Goal: Information Seeking & Learning: Learn about a topic

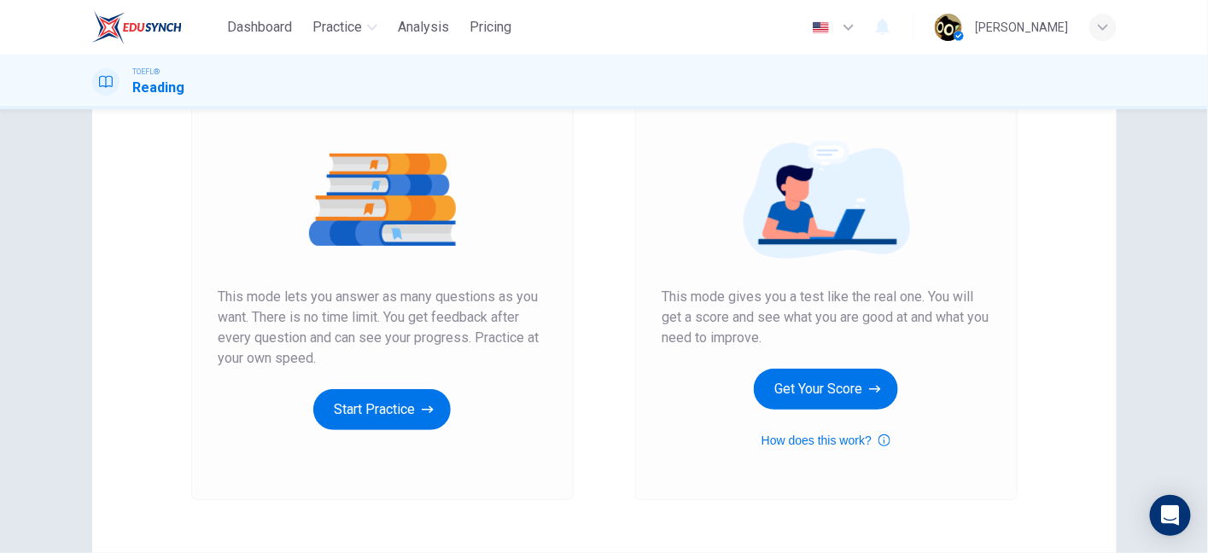
scroll to position [272, 0]
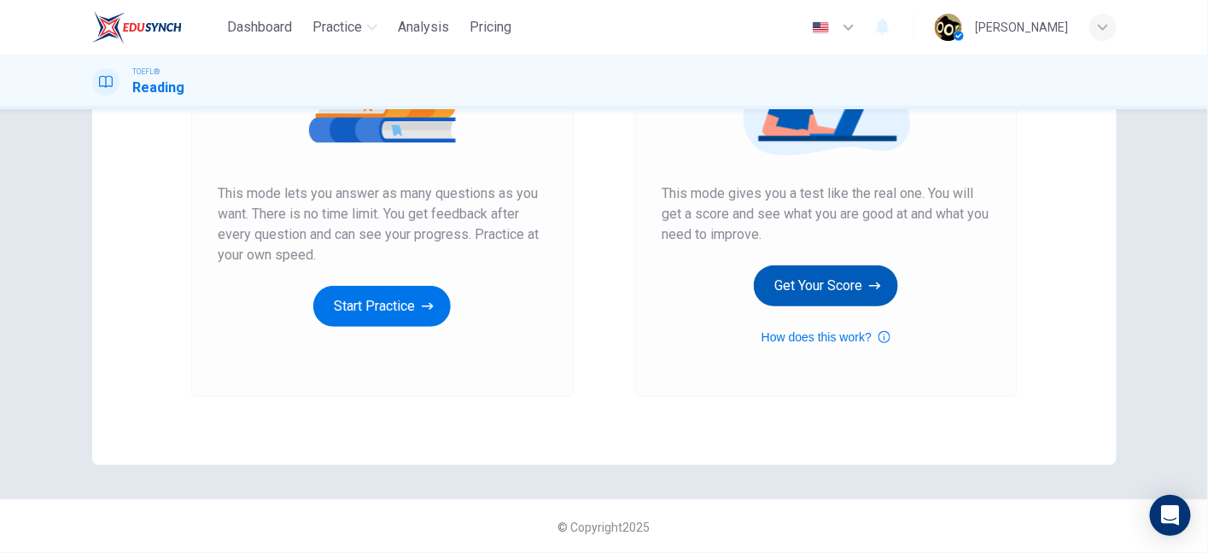
click at [801, 284] on button "Get Your Score" at bounding box center [826, 286] width 144 height 41
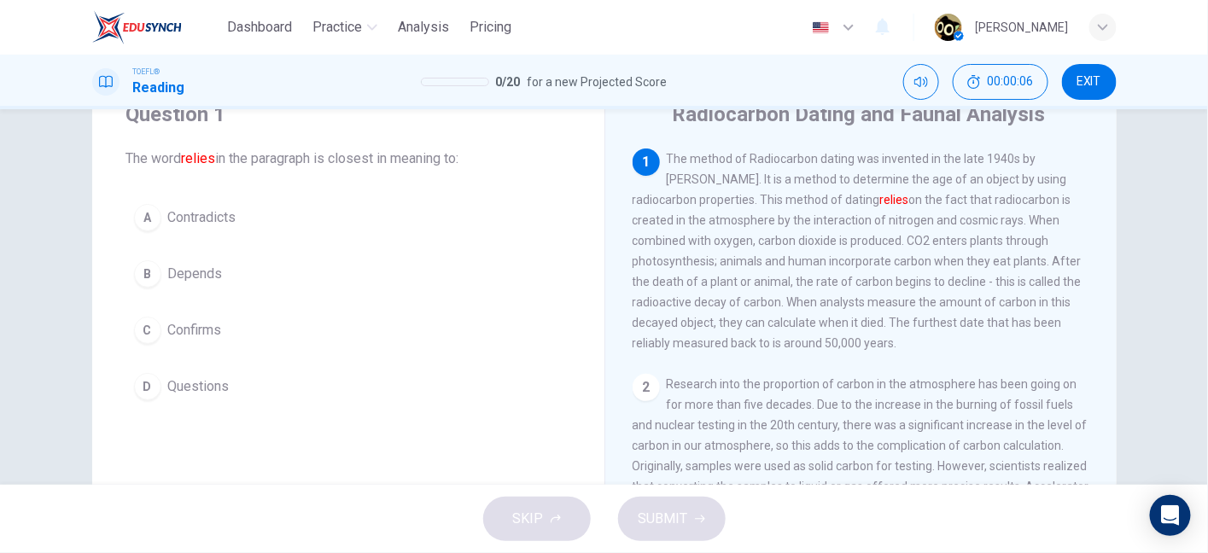
scroll to position [70, 0]
drag, startPoint x: 789, startPoint y: 155, endPoint x: 950, endPoint y: 177, distance: 161.9
click at [950, 177] on span "The method of Radiocarbon dating was invented in the late 1940s by [PERSON_NAME…" at bounding box center [857, 251] width 449 height 198
click at [823, 176] on span "The method of Radiocarbon dating was invented in the late 1940s by [PERSON_NAME…" at bounding box center [857, 251] width 449 height 198
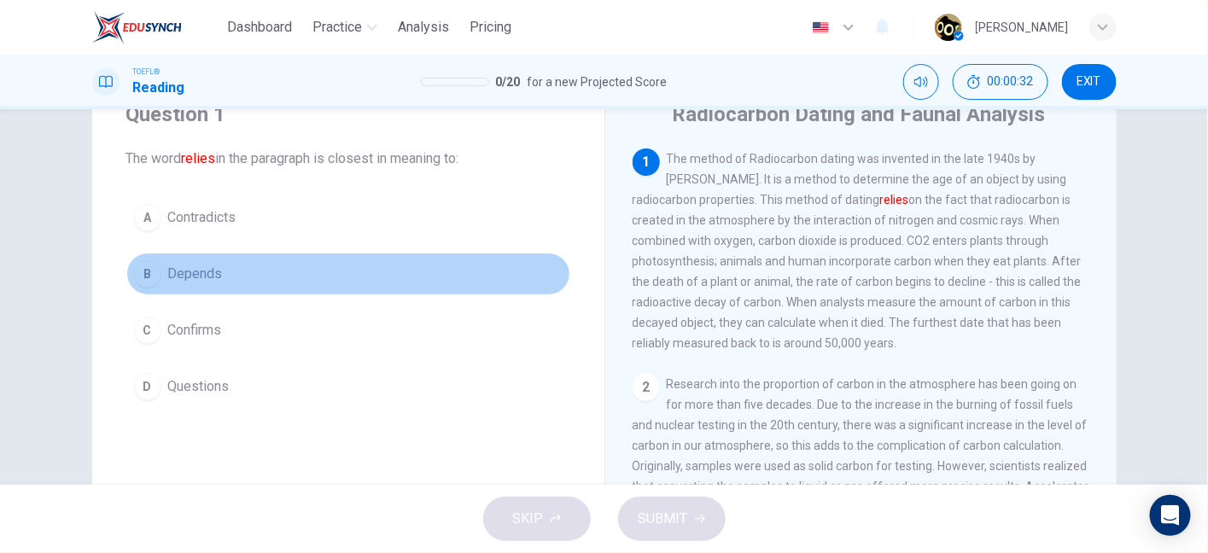
click at [196, 270] on span "Depends" at bounding box center [195, 274] width 55 height 20
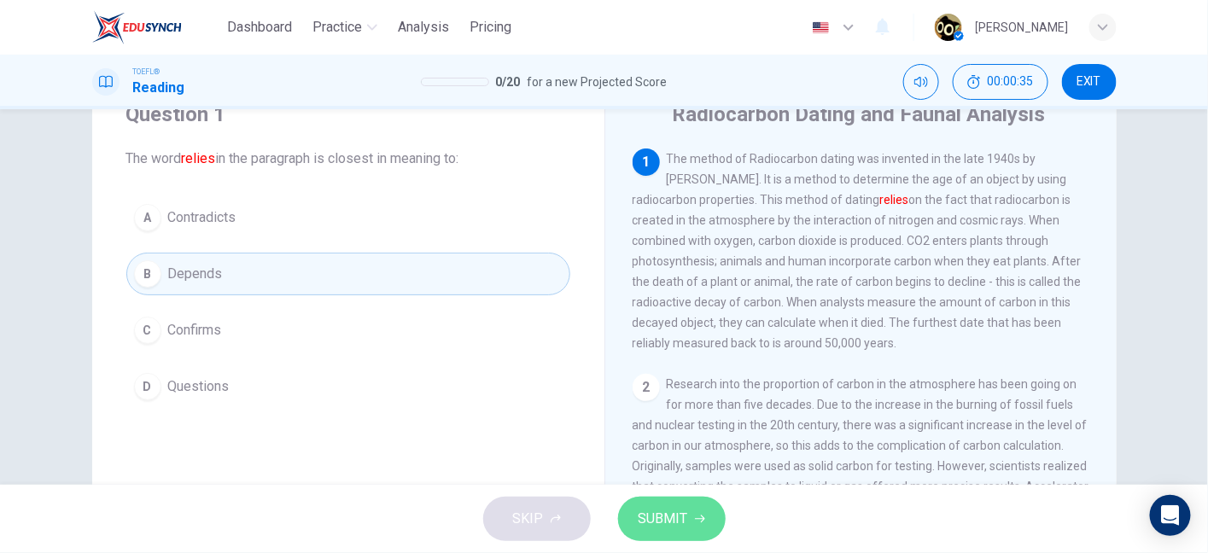
click at [669, 509] on span "SUBMIT" at bounding box center [664, 519] width 50 height 24
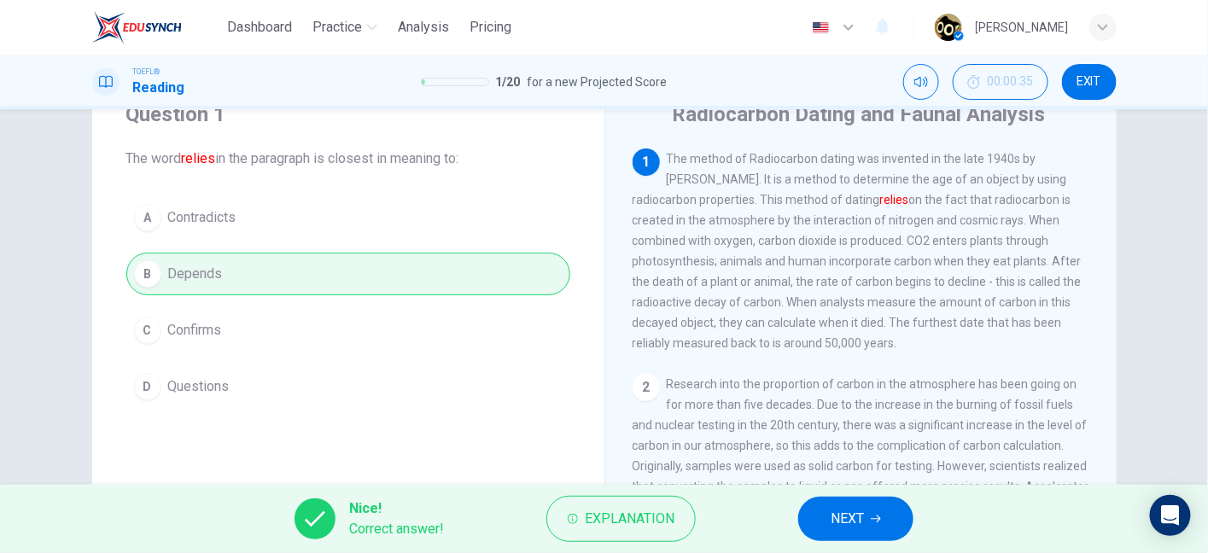
click at [853, 522] on span "NEXT" at bounding box center [847, 519] width 33 height 24
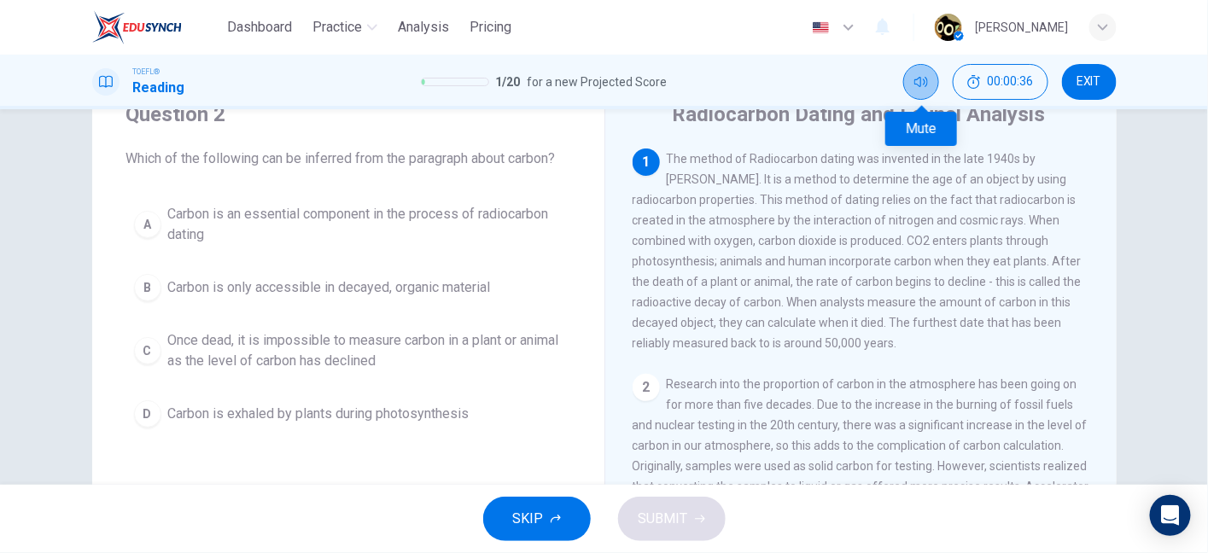
click at [917, 78] on icon "Mute" at bounding box center [922, 82] width 14 height 14
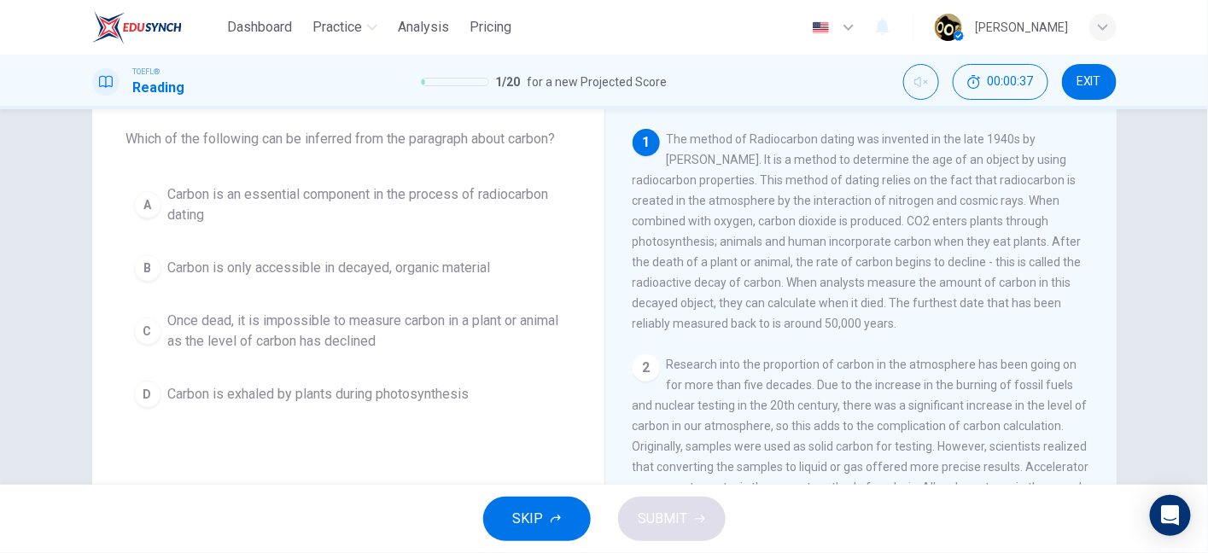
scroll to position [90, 0]
drag, startPoint x: 674, startPoint y: 143, endPoint x: 796, endPoint y: 186, distance: 129.4
click at [796, 186] on span "The method of Radiocarbon dating was invented in the late 1940s by [PERSON_NAME…" at bounding box center [857, 231] width 449 height 198
drag, startPoint x: 874, startPoint y: 185, endPoint x: 1043, endPoint y: 187, distance: 169.1
click at [1043, 187] on span "The method of Radiocarbon dating was invented in the late 1940s by [PERSON_NAME…" at bounding box center [857, 231] width 449 height 198
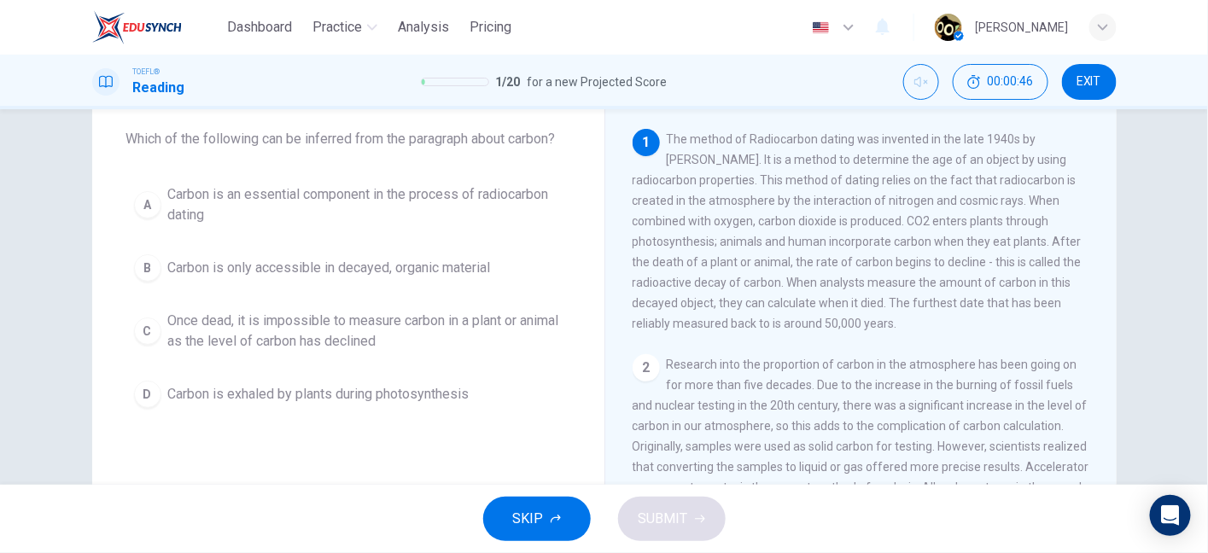
drag, startPoint x: 645, startPoint y: 213, endPoint x: 754, endPoint y: 201, distance: 110.0
click at [754, 201] on div "1 The method of Radiocarbon dating was invented in the late 1940s by [PERSON_NA…" at bounding box center [862, 231] width 458 height 205
click at [754, 201] on span "The method of Radiocarbon dating was invented in the late 1940s by [PERSON_NAME…" at bounding box center [857, 231] width 449 height 198
click at [903, 203] on span "The method of Radiocarbon dating was invented in the late 1940s by [PERSON_NAME…" at bounding box center [857, 231] width 449 height 198
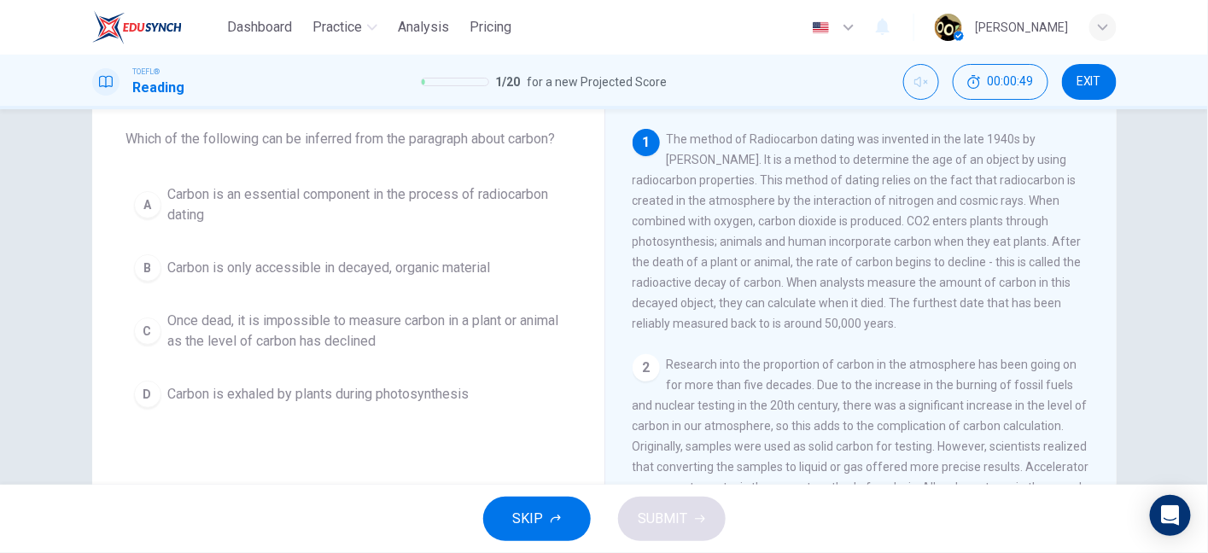
click at [903, 203] on span "The method of Radiocarbon dating was invented in the late 1940s by [PERSON_NAME…" at bounding box center [857, 231] width 449 height 198
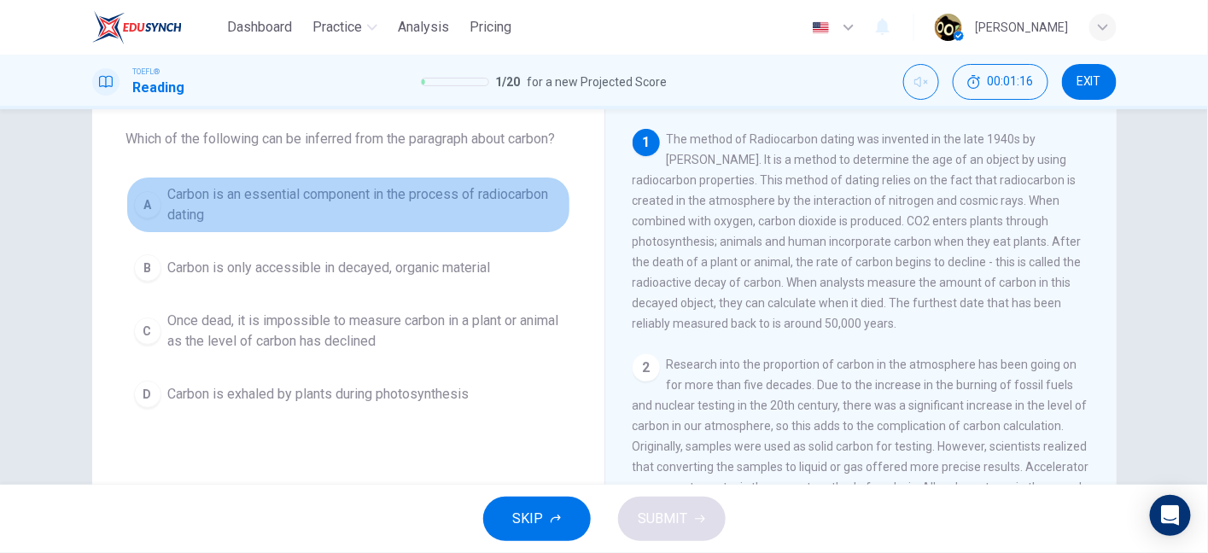
click at [446, 199] on span "Carbon is an essential component in the process of radiocarbon dating" at bounding box center [365, 204] width 394 height 41
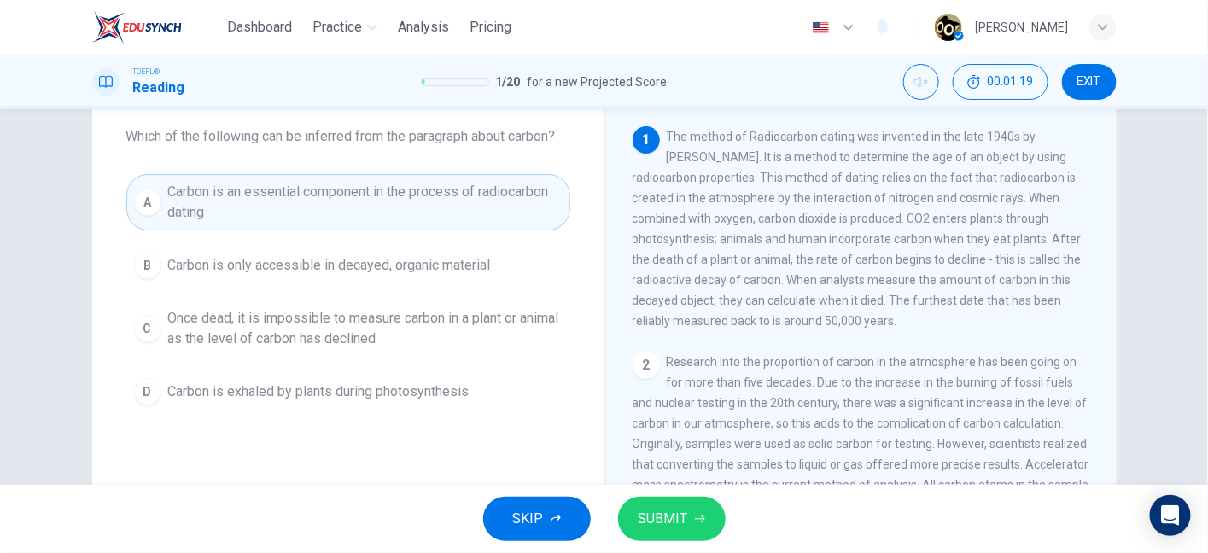
scroll to position [95, 0]
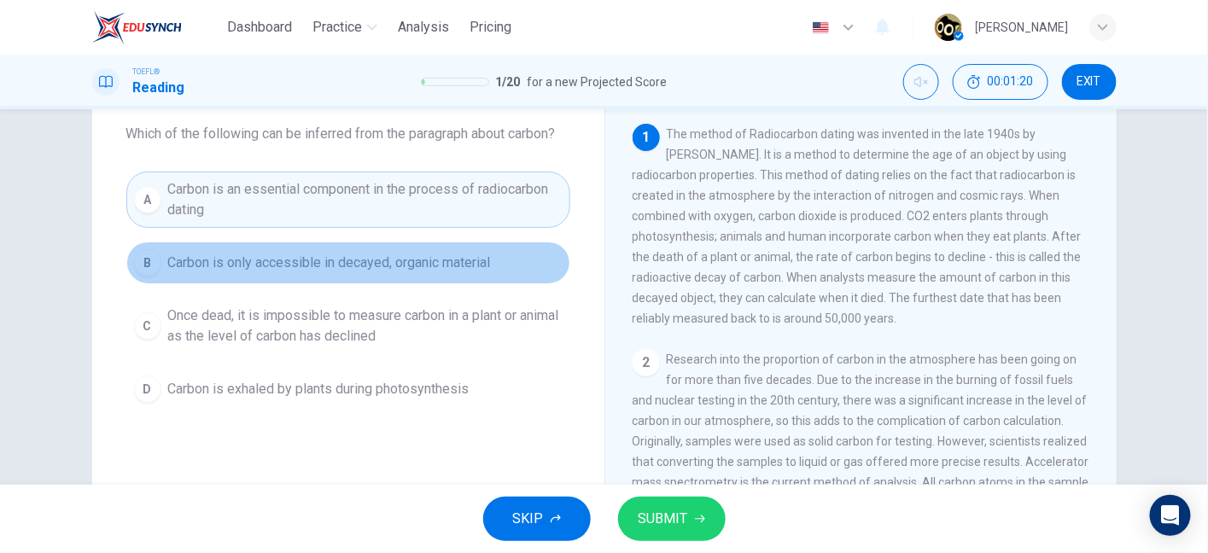
click at [394, 273] on button "B Carbon is only accessible in decayed, organic material" at bounding box center [348, 263] width 444 height 43
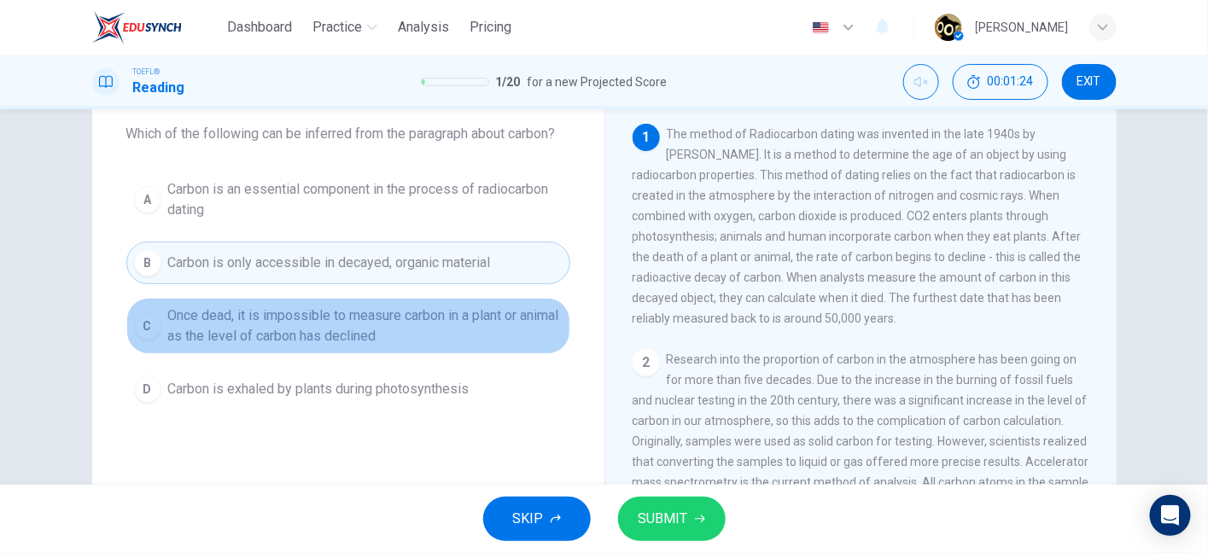
click at [363, 318] on span "Once dead, it is impossible to measure carbon in a plant or animal as the level…" at bounding box center [365, 326] width 394 height 41
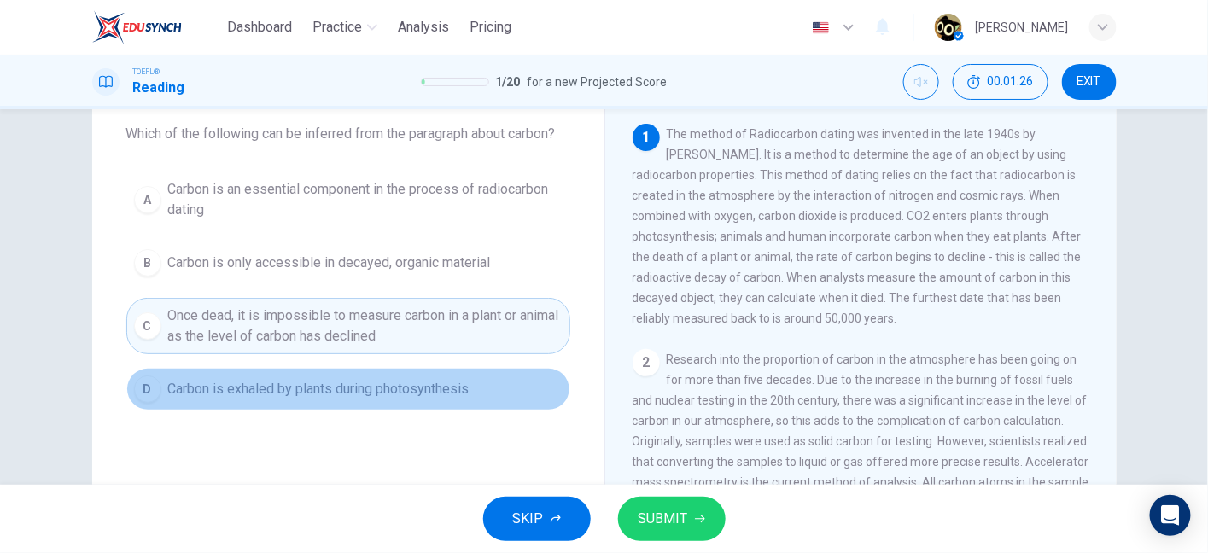
click at [357, 384] on span "Carbon is exhaled by plants during photosynthesis" at bounding box center [318, 389] width 301 height 20
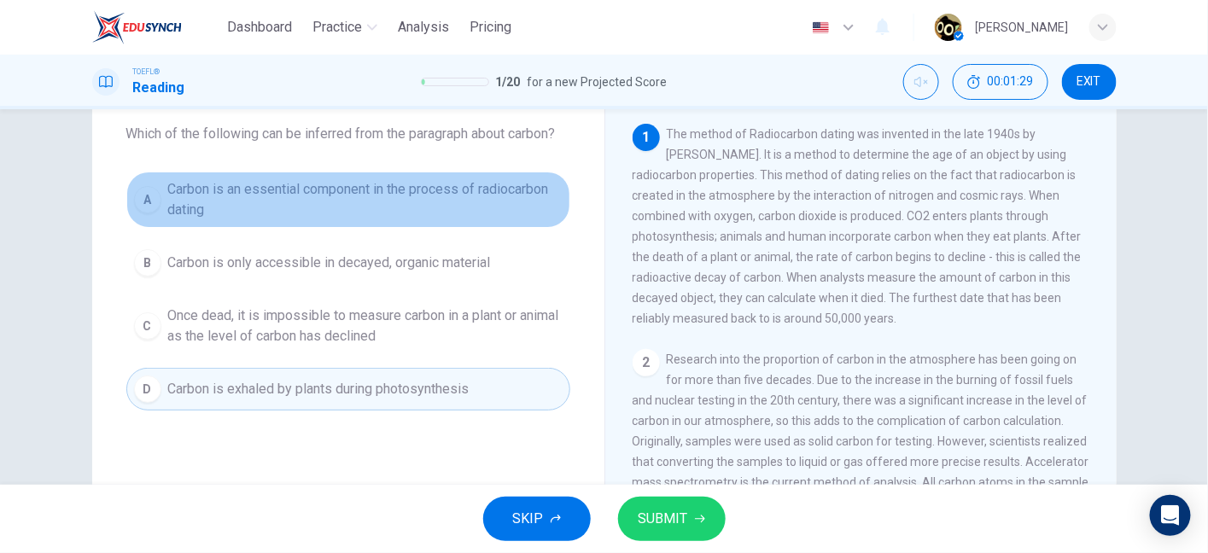
click at [351, 219] on span "Carbon is an essential component in the process of radiocarbon dating" at bounding box center [365, 199] width 394 height 41
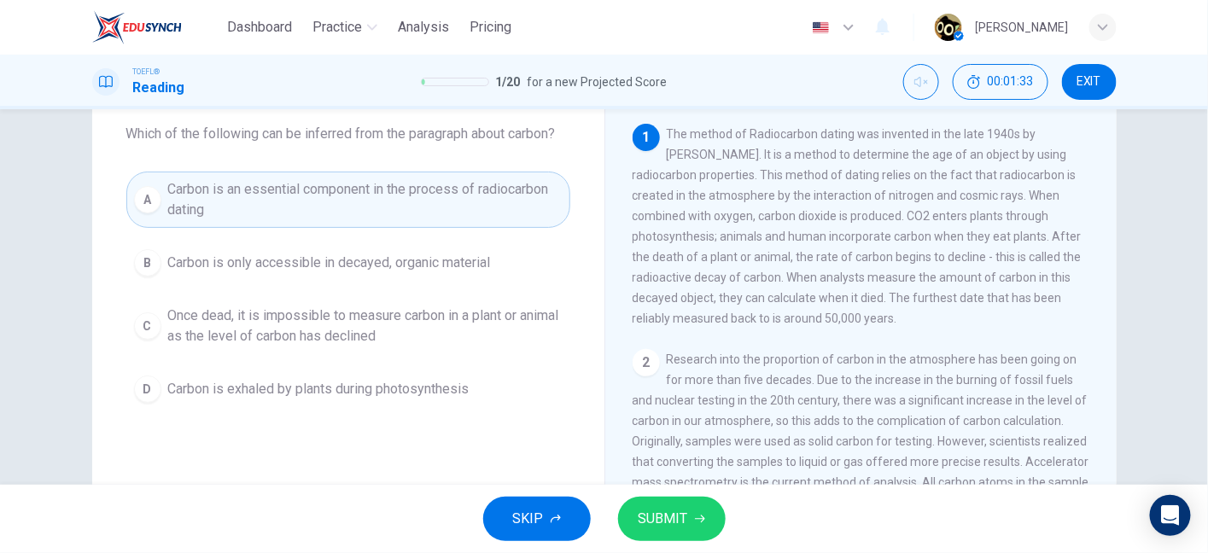
drag, startPoint x: 833, startPoint y: 239, endPoint x: 899, endPoint y: 250, distance: 67.5
click at [899, 250] on span "The method of Radiocarbon dating was invented in the late 1940s by [PERSON_NAME…" at bounding box center [857, 226] width 449 height 198
click at [675, 520] on span "SUBMIT" at bounding box center [664, 519] width 50 height 24
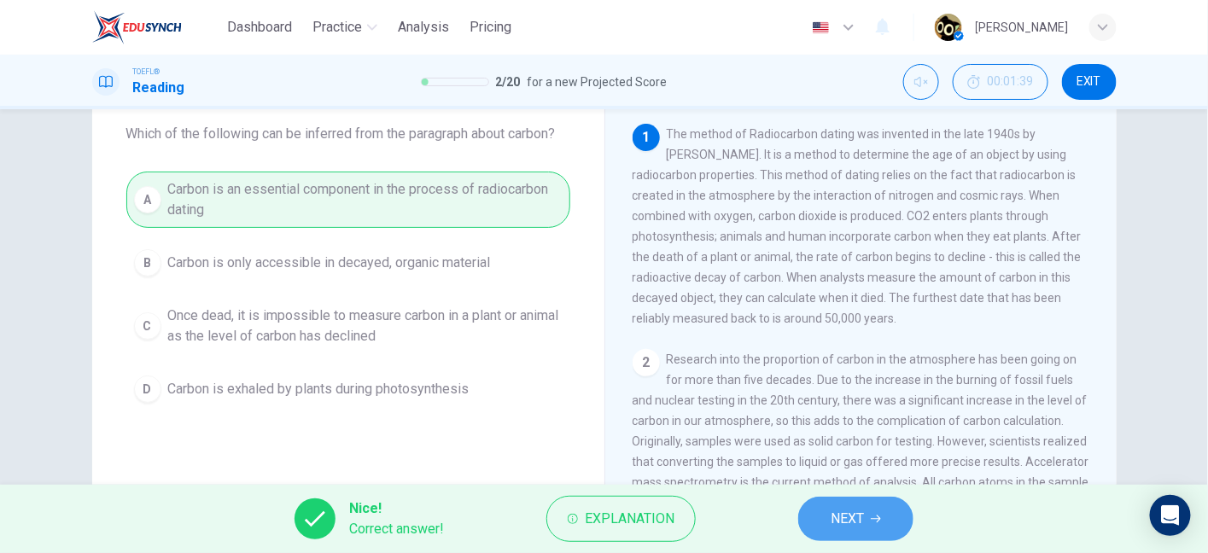
click at [828, 518] on button "NEXT" at bounding box center [855, 519] width 115 height 44
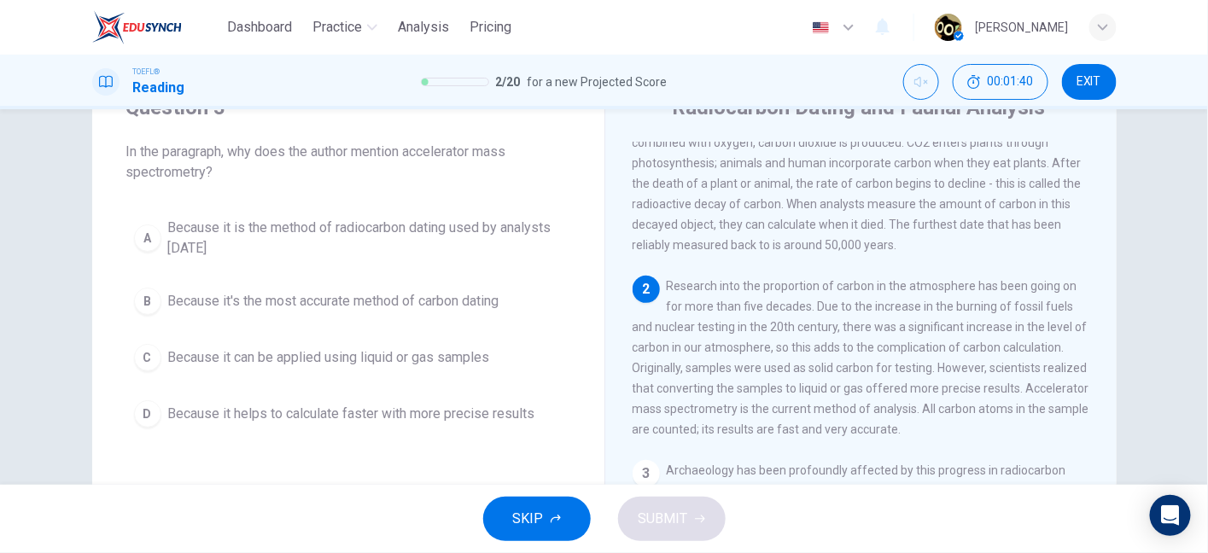
scroll to position [75, 0]
drag, startPoint x: 459, startPoint y: 148, endPoint x: 492, endPoint y: 152, distance: 32.7
click at [492, 152] on span "In the paragraph, why does the author mention accelerator mass spectrometry?" at bounding box center [348, 163] width 444 height 41
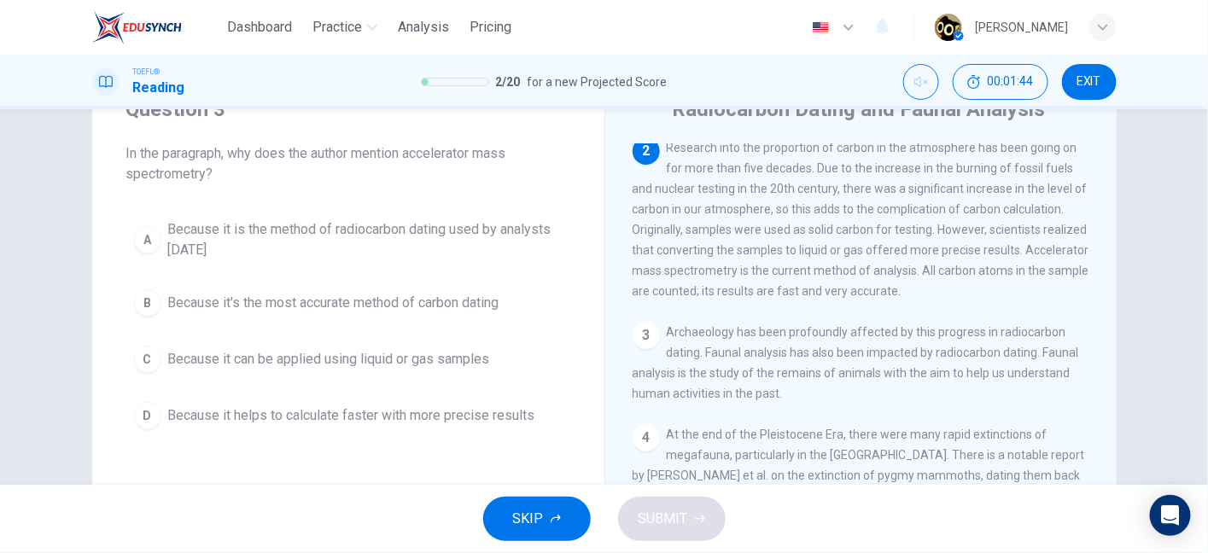
scroll to position [229, 0]
drag, startPoint x: 765, startPoint y: 166, endPoint x: 862, endPoint y: 167, distance: 97.3
click at [862, 167] on span "Research into the proportion of carbon in the atmosphere has been going on for …" at bounding box center [861, 221] width 457 height 157
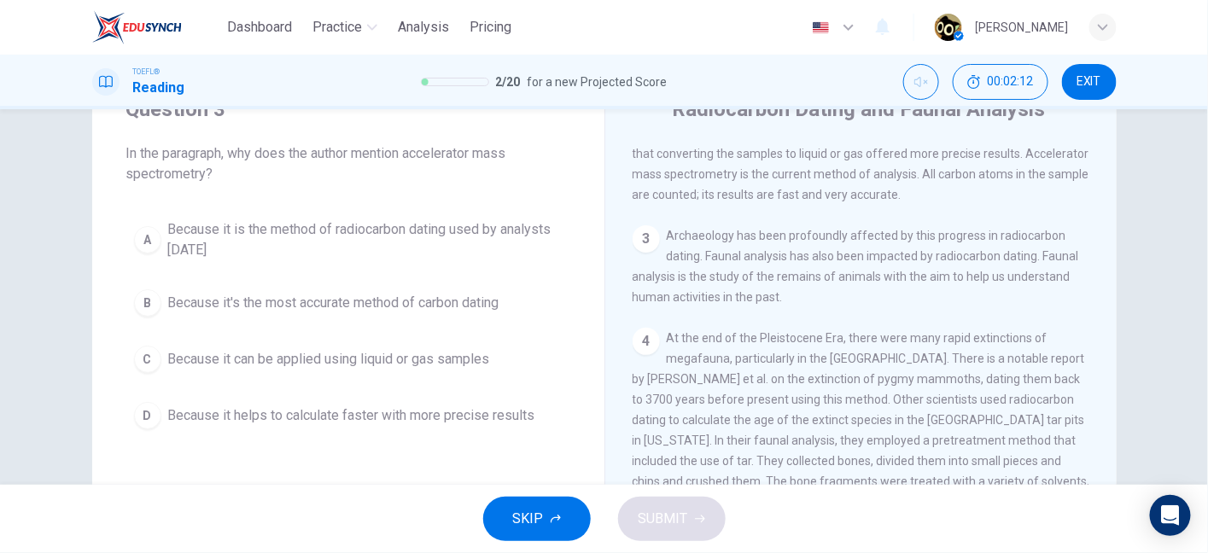
scroll to position [331, 0]
drag, startPoint x: 667, startPoint y: 203, endPoint x: 804, endPoint y: 191, distance: 137.1
click at [804, 191] on div "2 Research into the proportion of carbon in the atmosphere has been going on fo…" at bounding box center [862, 120] width 458 height 164
drag, startPoint x: 836, startPoint y: 197, endPoint x: 948, endPoint y: 192, distance: 112.0
click at [948, 192] on div "2 Research into the proportion of carbon in the atmosphere has been going on fo…" at bounding box center [862, 120] width 458 height 164
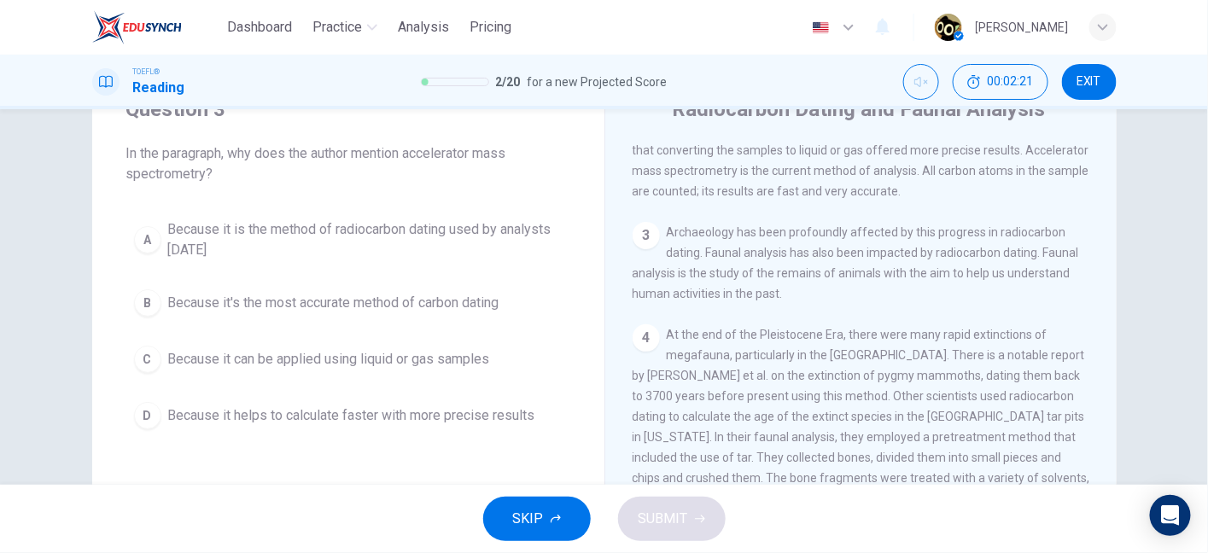
drag, startPoint x: 656, startPoint y: 207, endPoint x: 850, endPoint y: 214, distance: 194.0
click at [850, 198] on span "Research into the proportion of carbon in the atmosphere has been going on for …" at bounding box center [861, 119] width 457 height 157
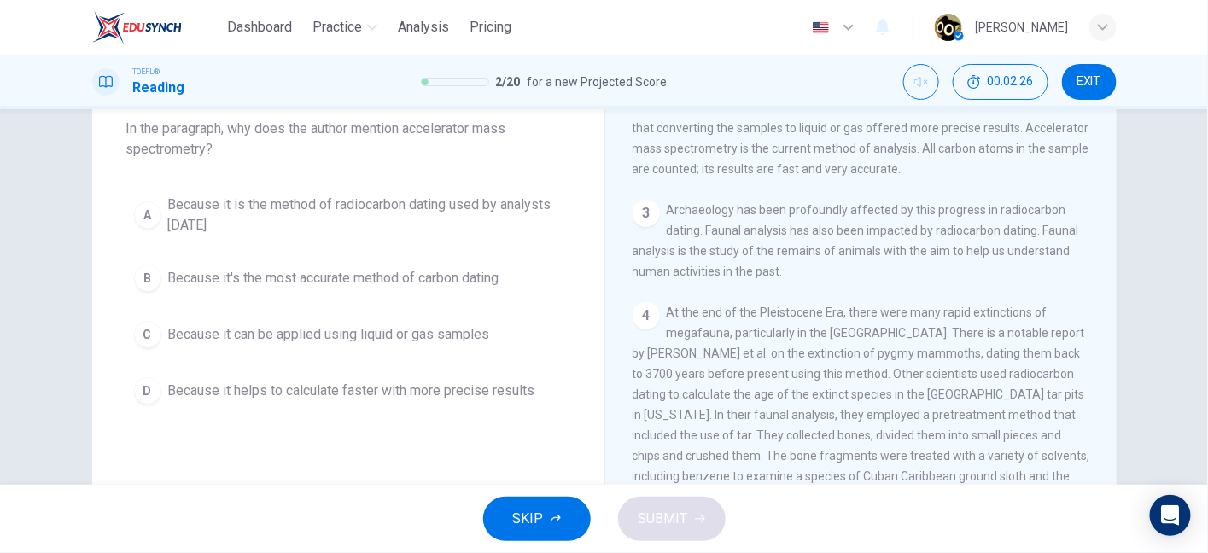
scroll to position [78, 0]
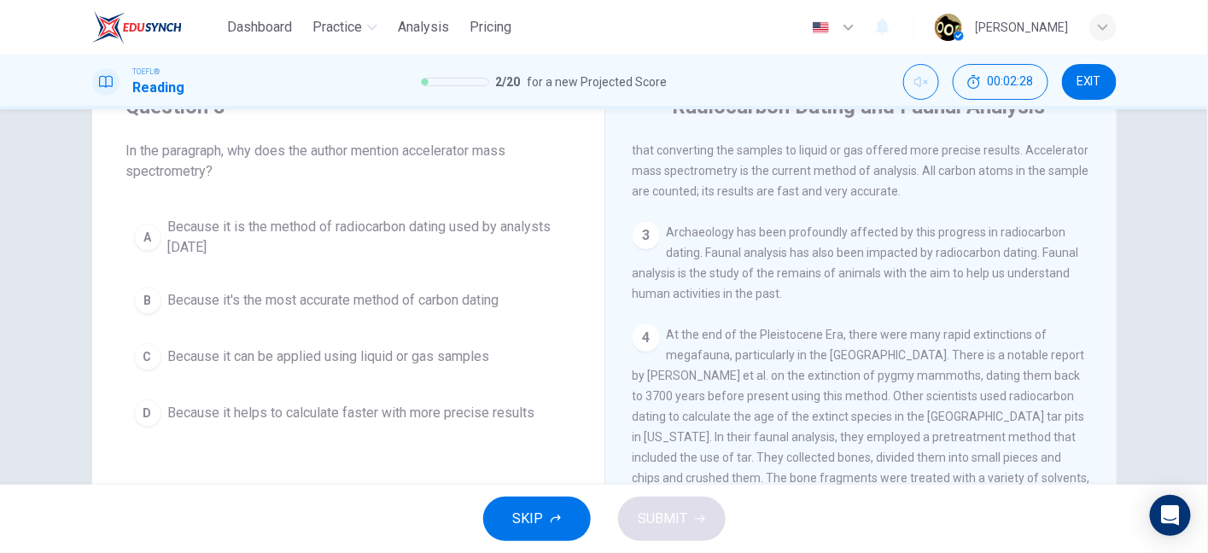
drag, startPoint x: 277, startPoint y: 146, endPoint x: 458, endPoint y: 161, distance: 181.7
click at [458, 161] on span "In the paragraph, why does the author mention accelerator mass spectrometry?" at bounding box center [348, 161] width 444 height 41
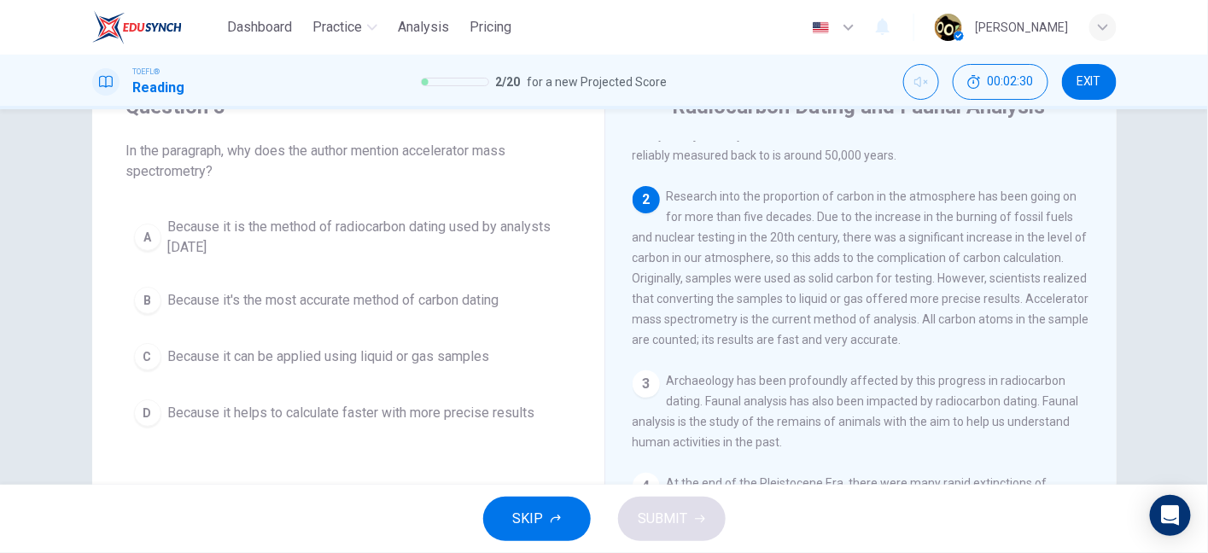
scroll to position [207, 0]
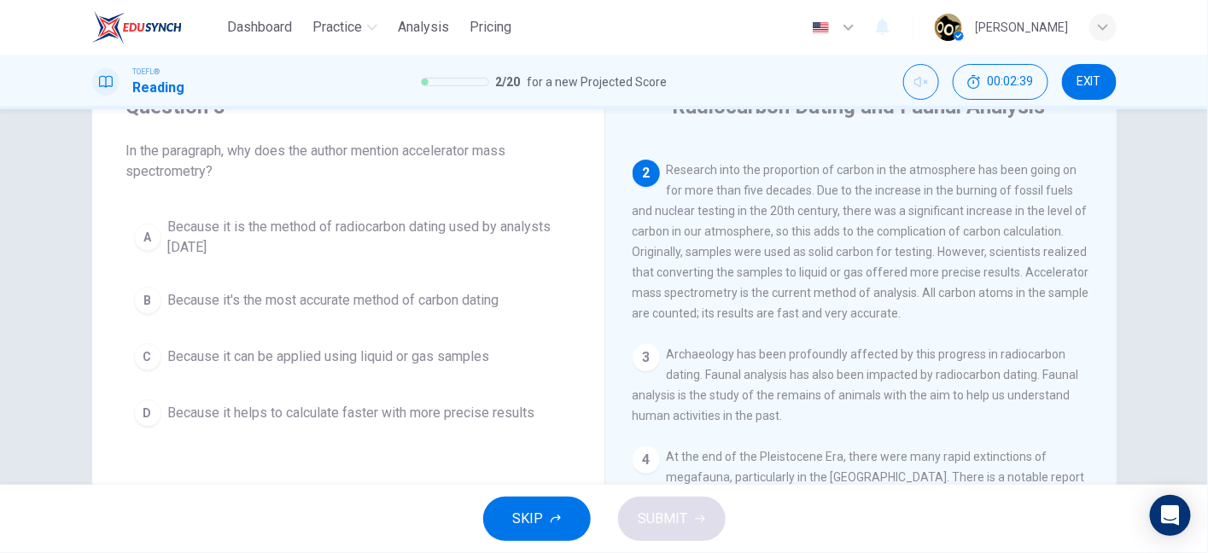
drag, startPoint x: 718, startPoint y: 296, endPoint x: 833, endPoint y: 281, distance: 115.4
click at [833, 281] on div "2 Research into the proportion of carbon in the atmosphere has been going on fo…" at bounding box center [862, 242] width 458 height 164
click at [425, 306] on span "Because it's the most accurate method of carbon dating" at bounding box center [333, 300] width 331 height 20
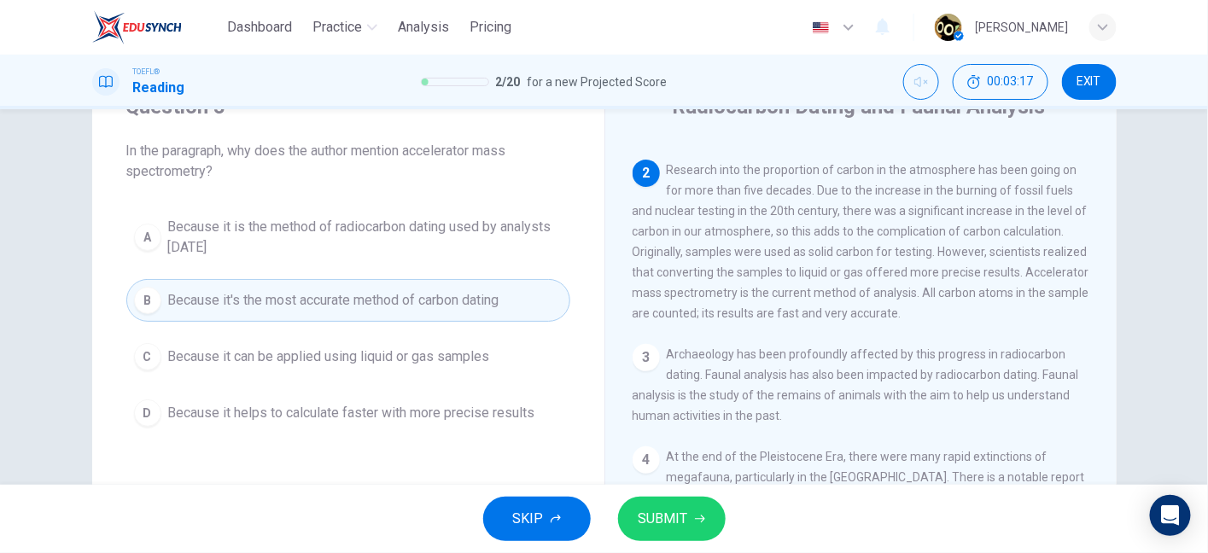
click at [680, 511] on span "SUBMIT" at bounding box center [664, 519] width 50 height 24
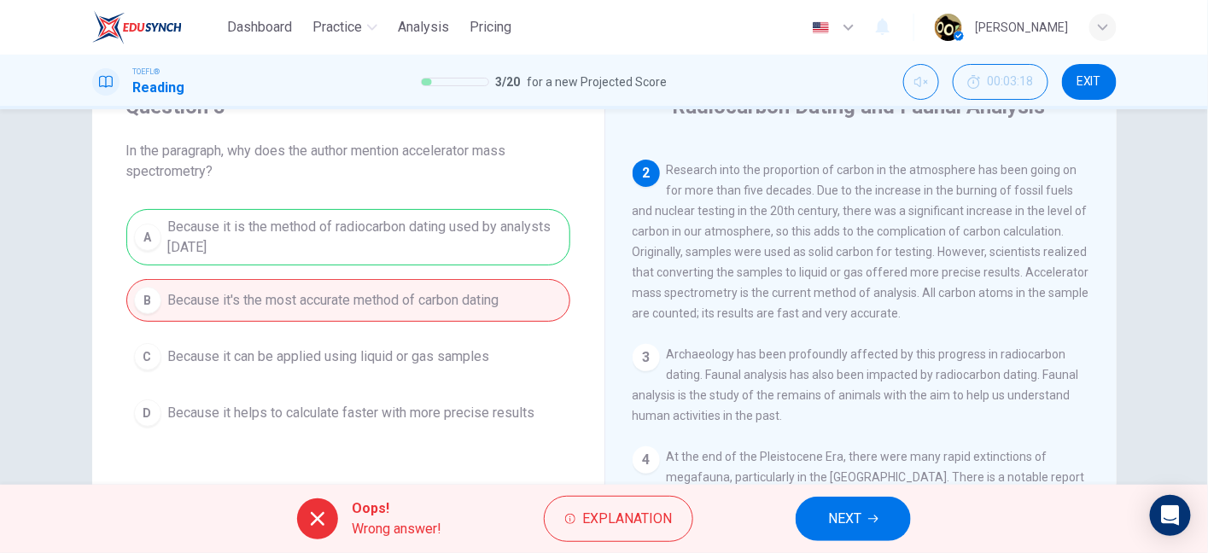
click at [482, 245] on div "A Because it is the method of radiocarbon dating used by analysts [DATE] B Beca…" at bounding box center [348, 321] width 444 height 225
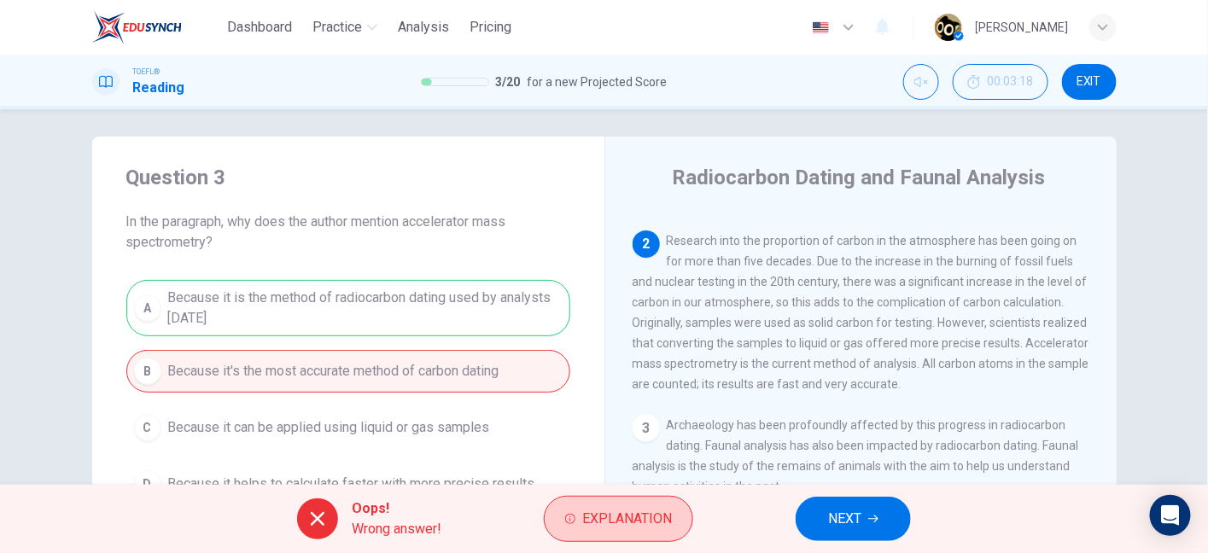
scroll to position [0, 0]
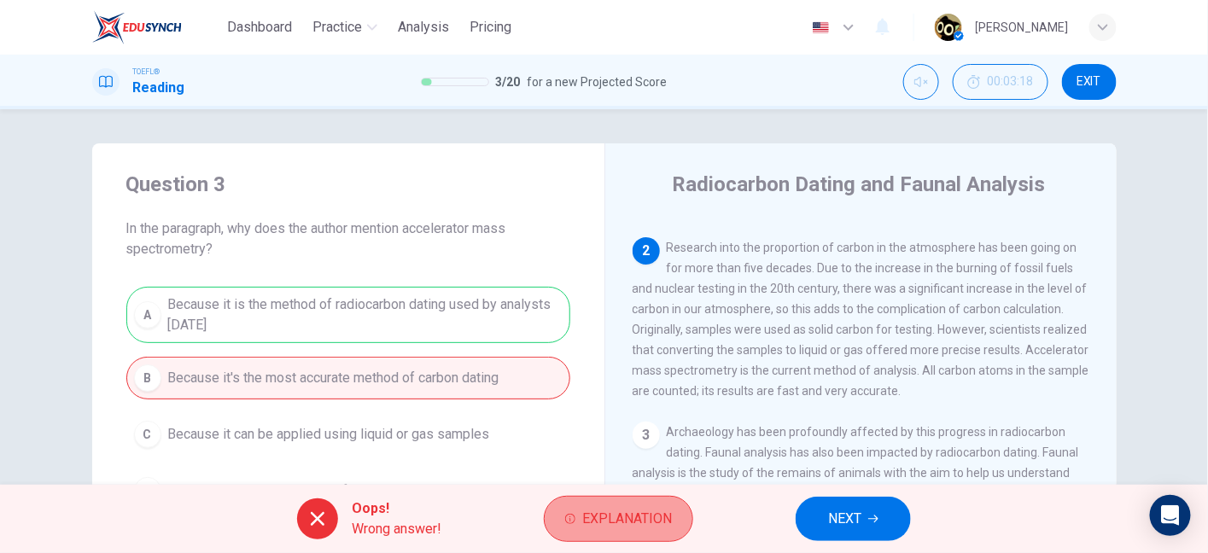
click at [592, 500] on button "Explanation" at bounding box center [618, 519] width 149 height 46
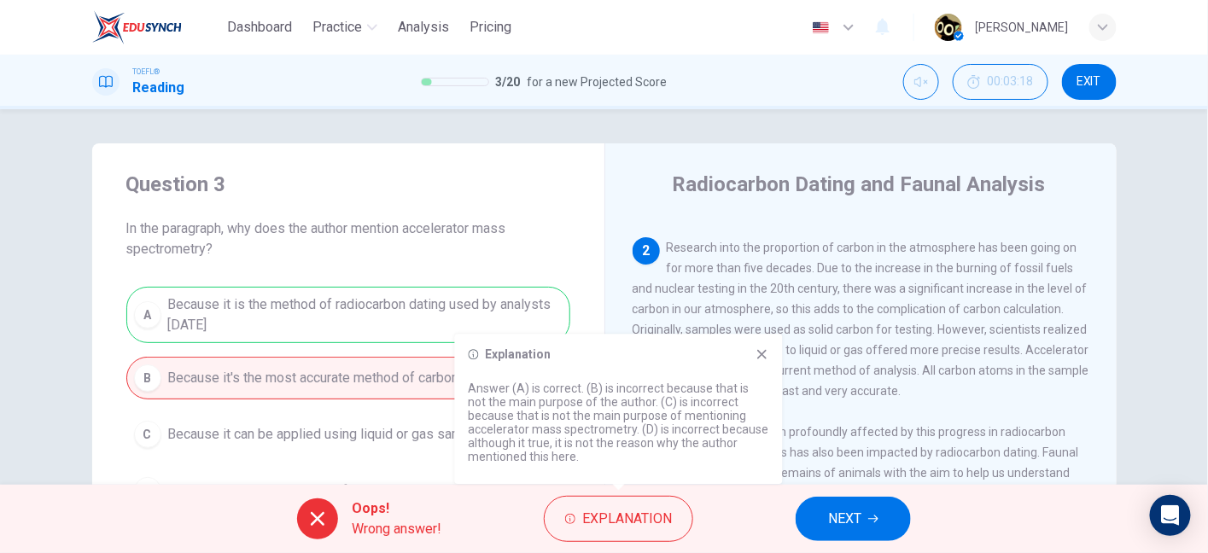
click at [764, 358] on icon at bounding box center [761, 354] width 9 height 9
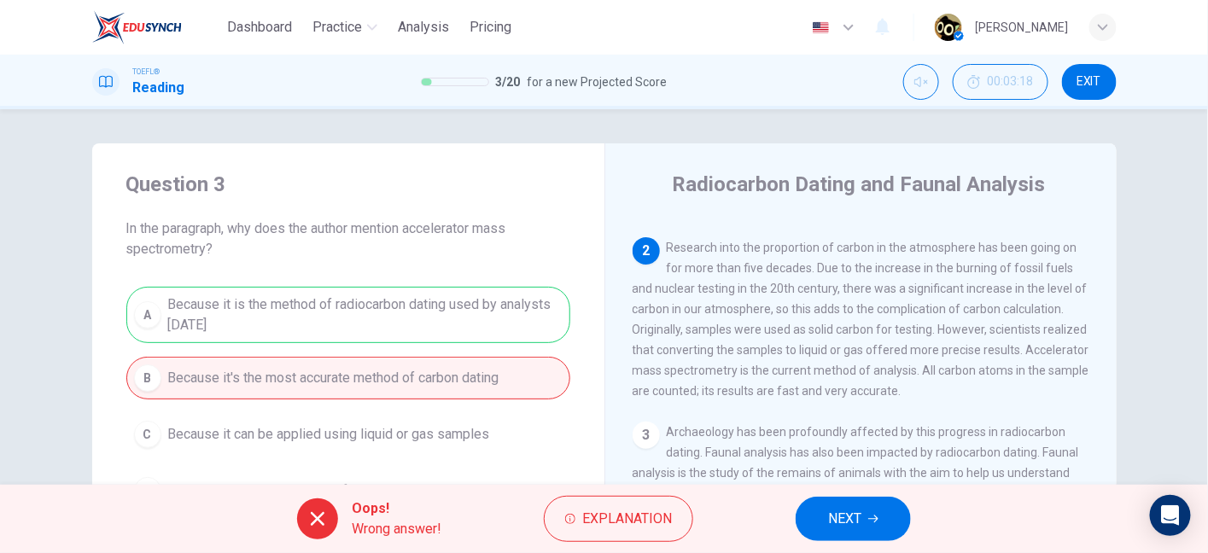
scroll to position [412, 0]
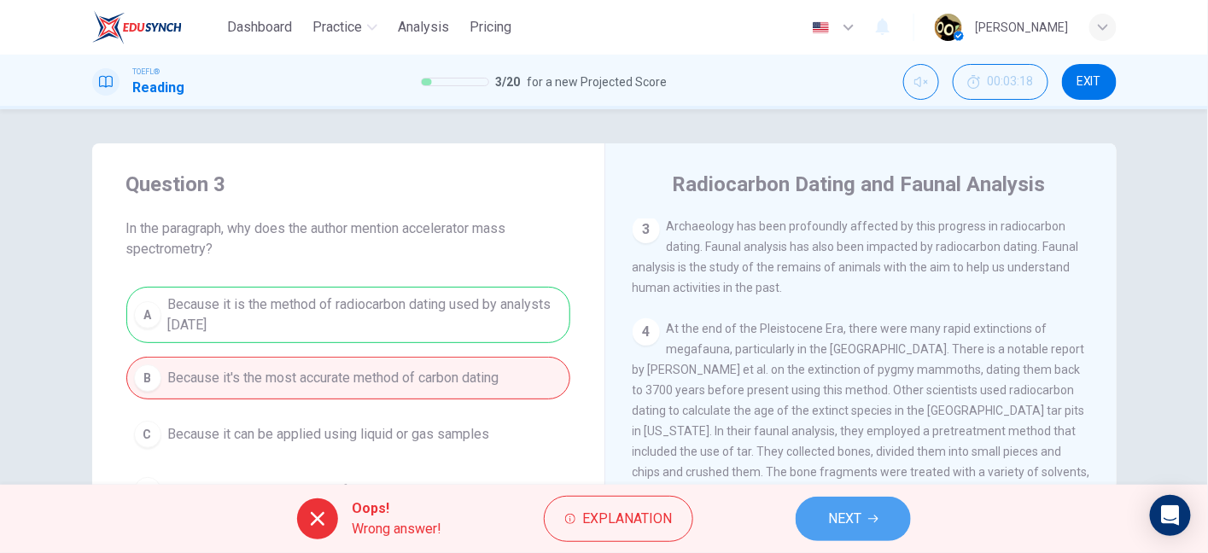
click at [867, 511] on button "NEXT" at bounding box center [853, 519] width 115 height 44
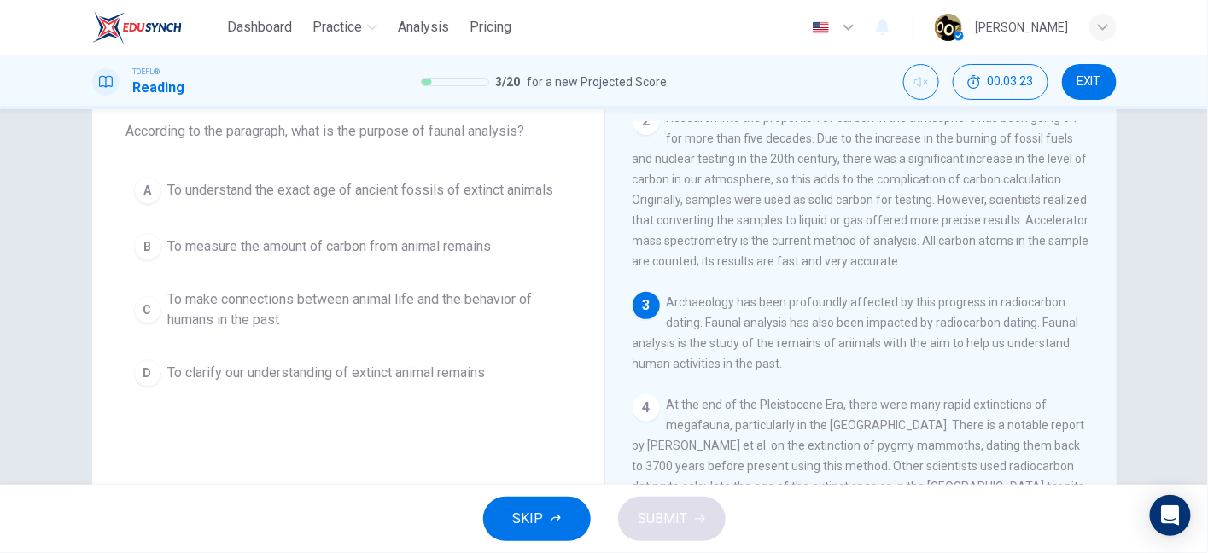
scroll to position [0, 0]
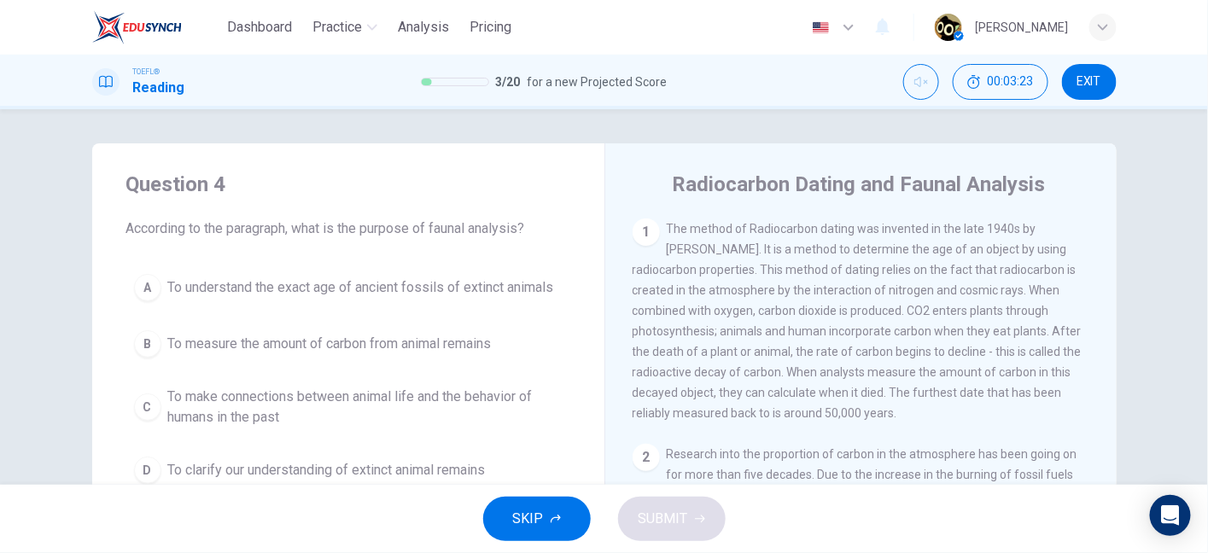
drag, startPoint x: 795, startPoint y: 340, endPoint x: 865, endPoint y: 365, distance: 74.6
click at [865, 365] on div "1 The method of Radiocarbon dating was invented in the late 1940s by [PERSON_NA…" at bounding box center [873, 464] width 480 height 491
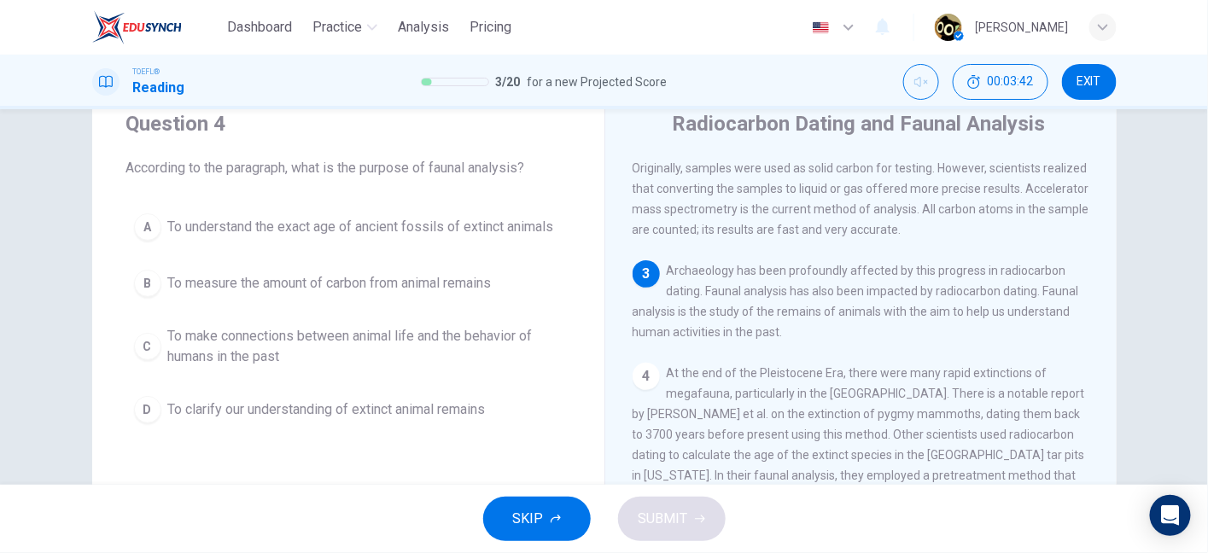
scroll to position [60, 0]
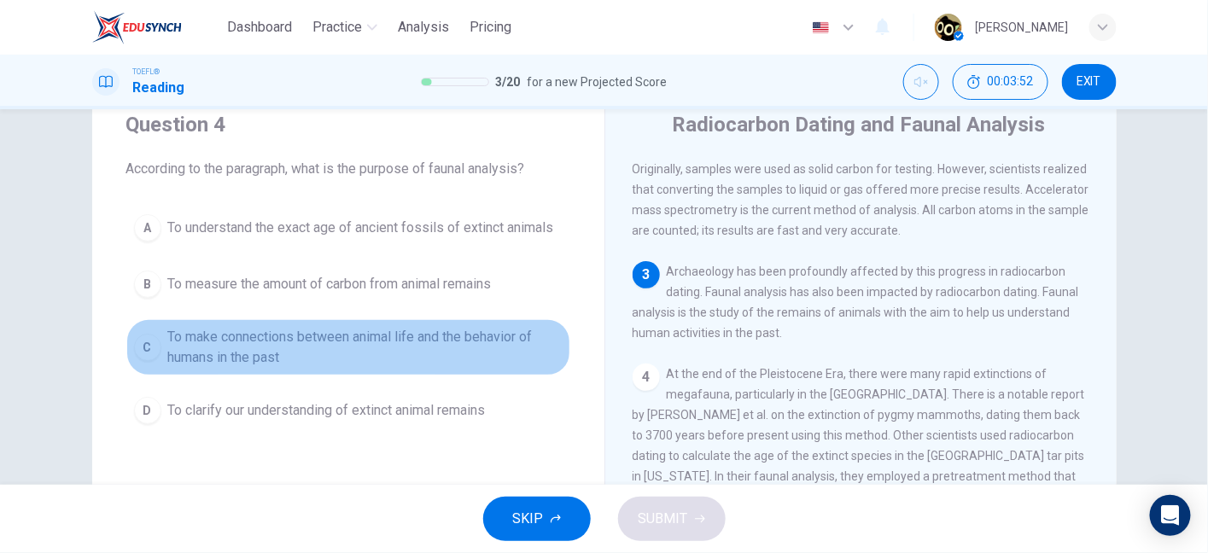
click at [377, 348] on span "To make connections between animal life and the behavior of humans in the past" at bounding box center [365, 347] width 394 height 41
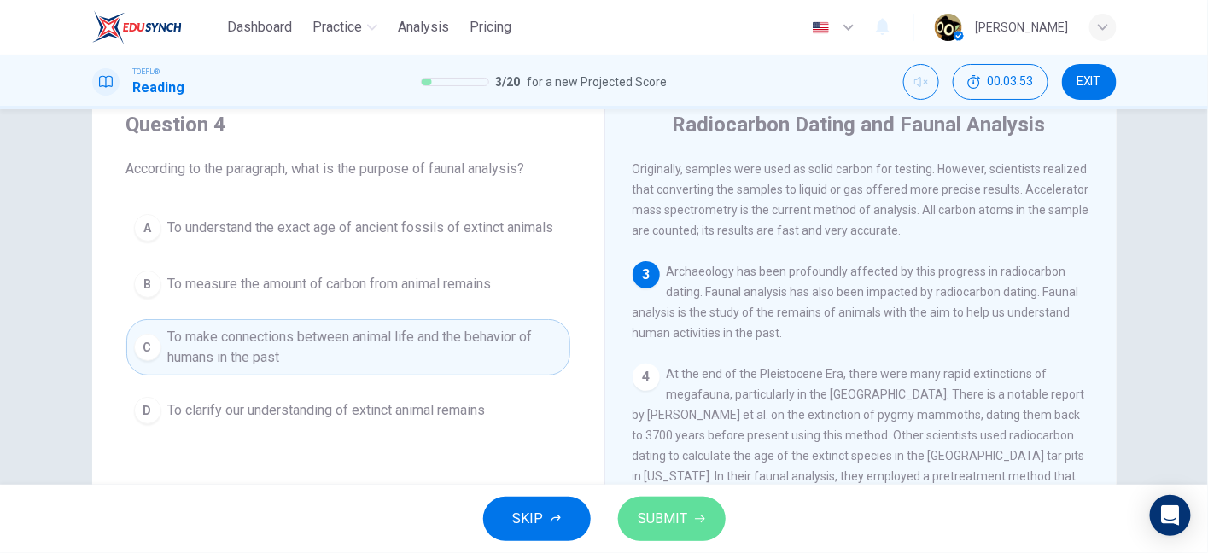
click at [679, 526] on span "SUBMIT" at bounding box center [664, 519] width 50 height 24
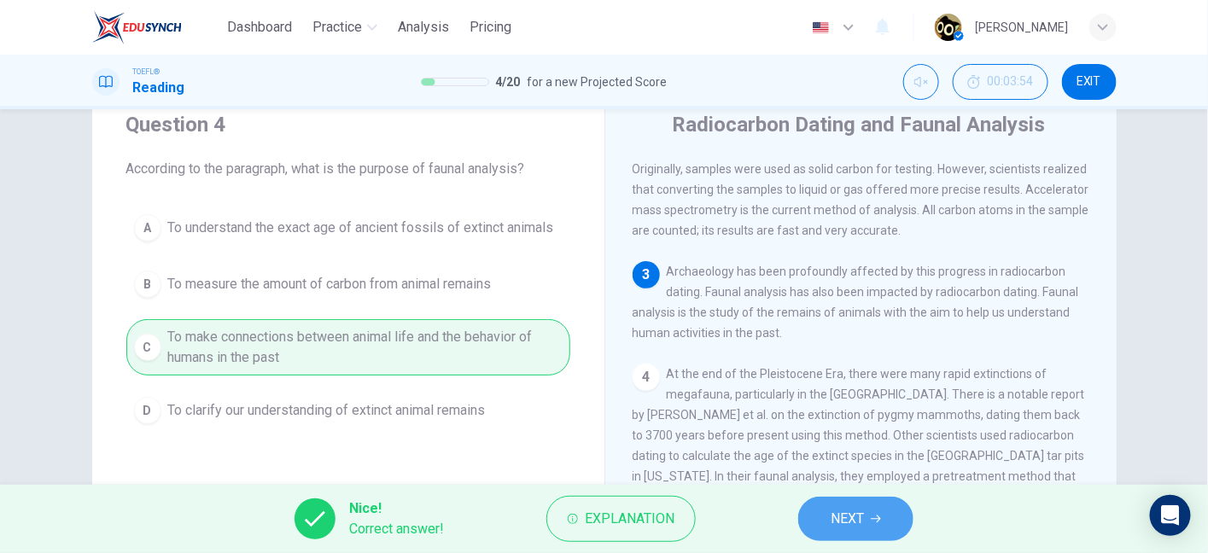
click at [833, 506] on button "NEXT" at bounding box center [855, 519] width 115 height 44
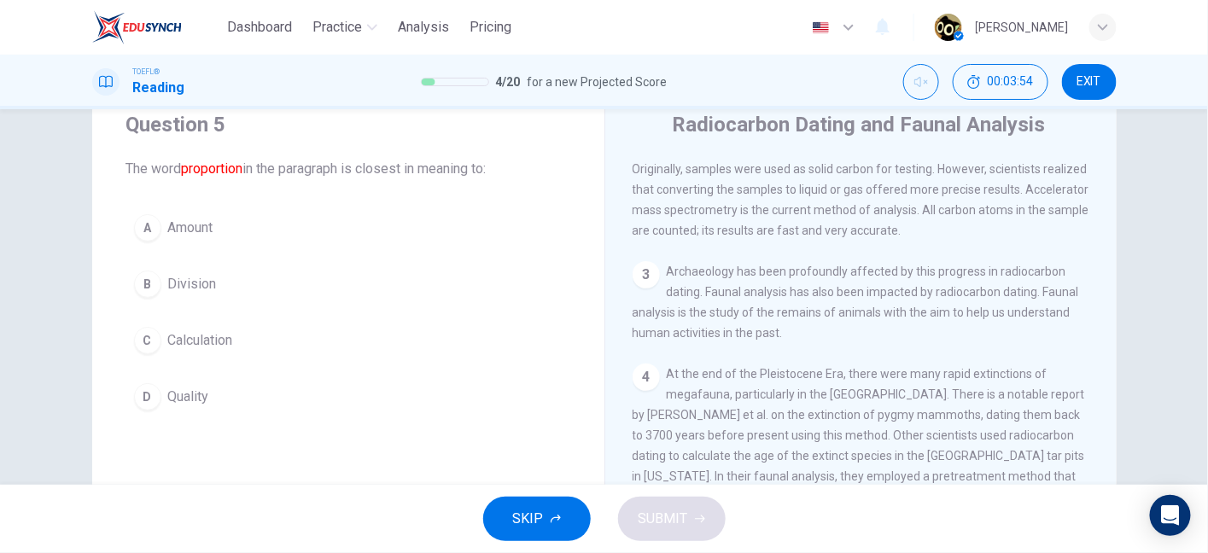
scroll to position [237, 0]
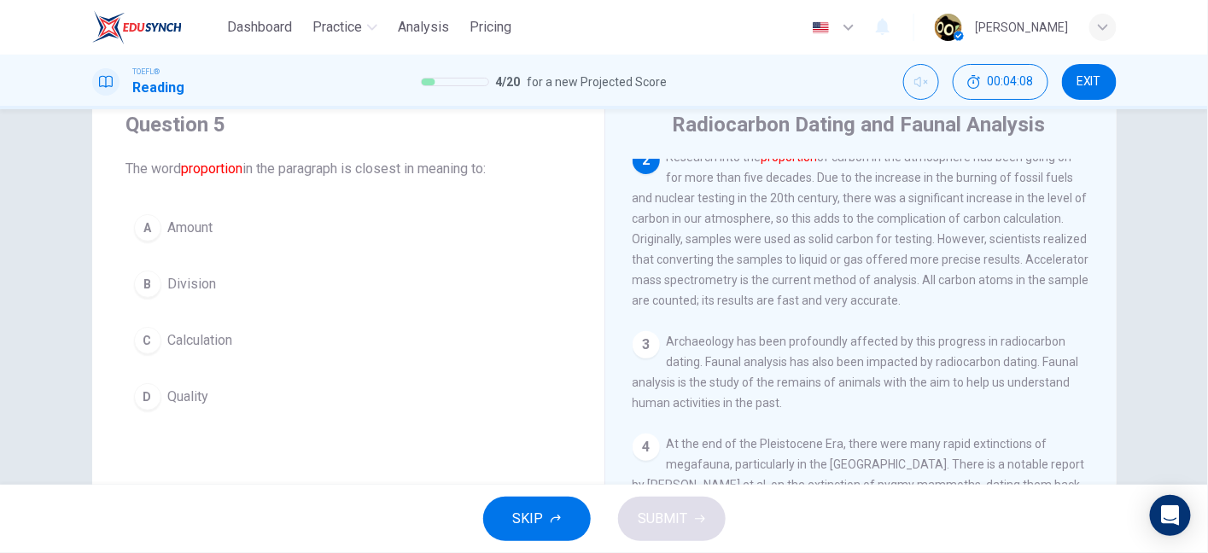
click at [198, 228] on span "Amount" at bounding box center [190, 228] width 45 height 20
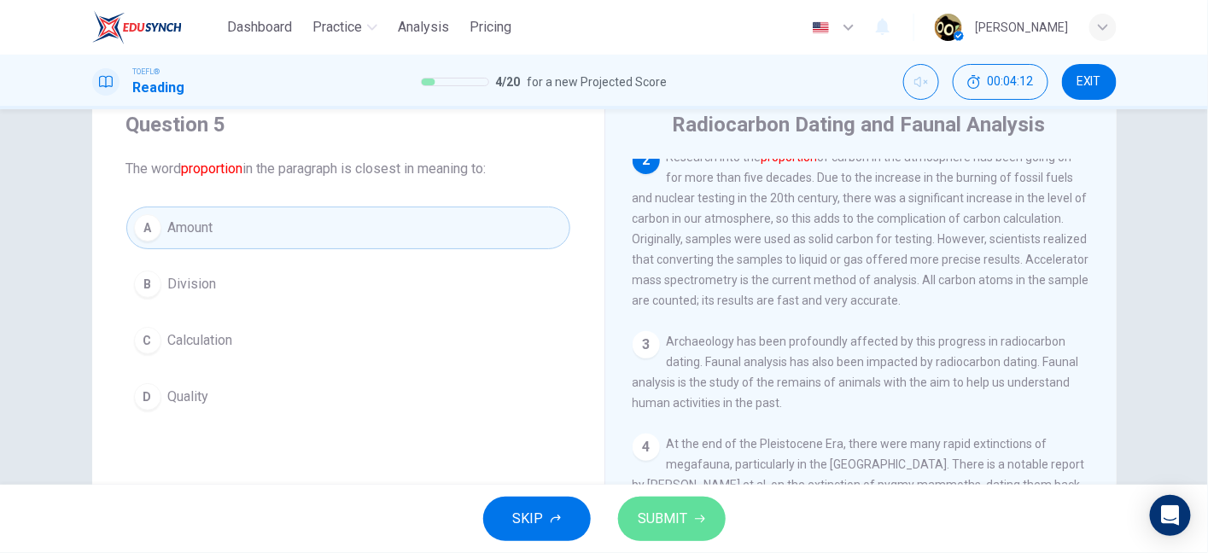
click at [695, 521] on icon "button" at bounding box center [700, 519] width 10 height 10
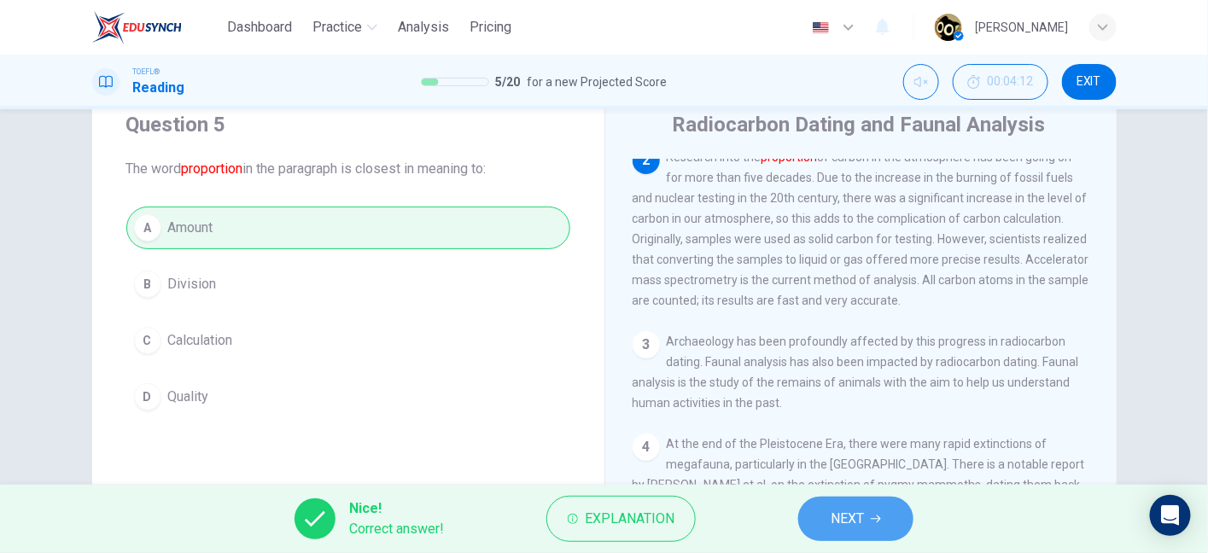
click at [817, 504] on button "NEXT" at bounding box center [855, 519] width 115 height 44
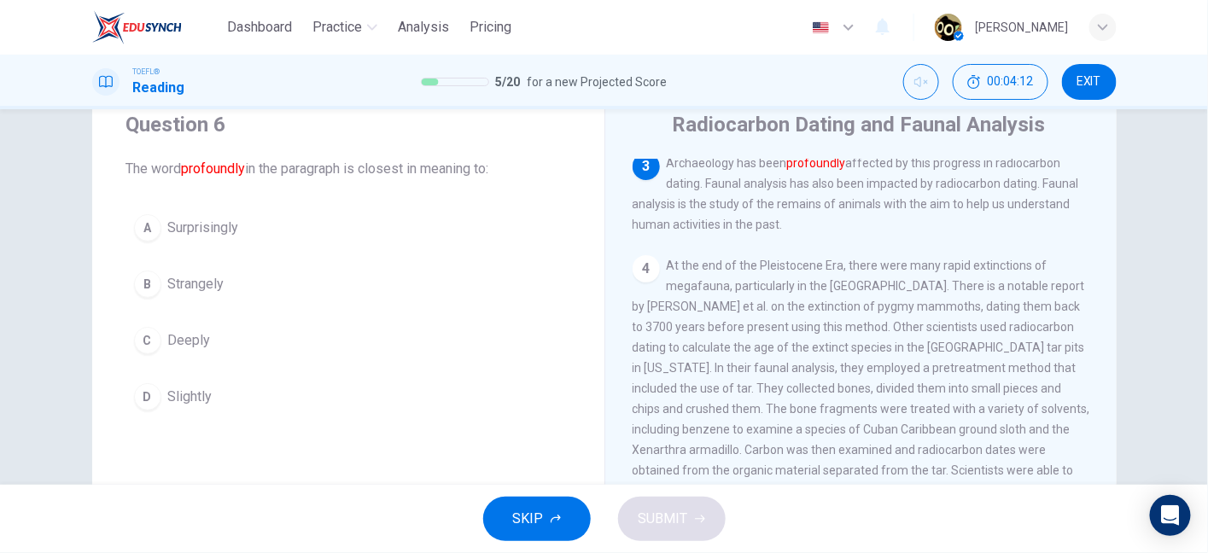
scroll to position [432, 0]
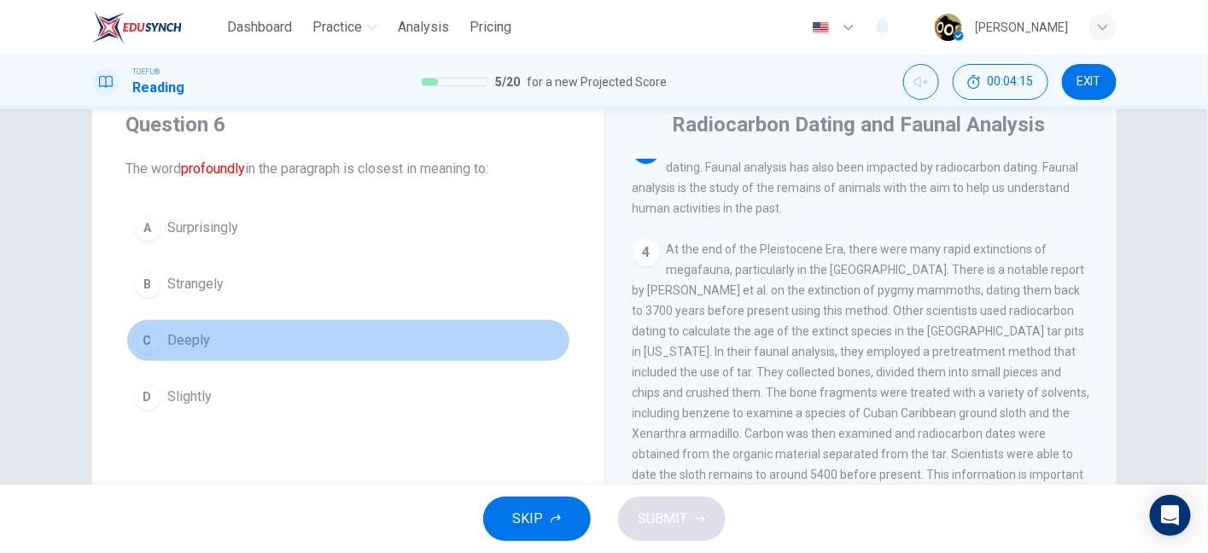
click at [197, 347] on span "Deeply" at bounding box center [189, 340] width 43 height 20
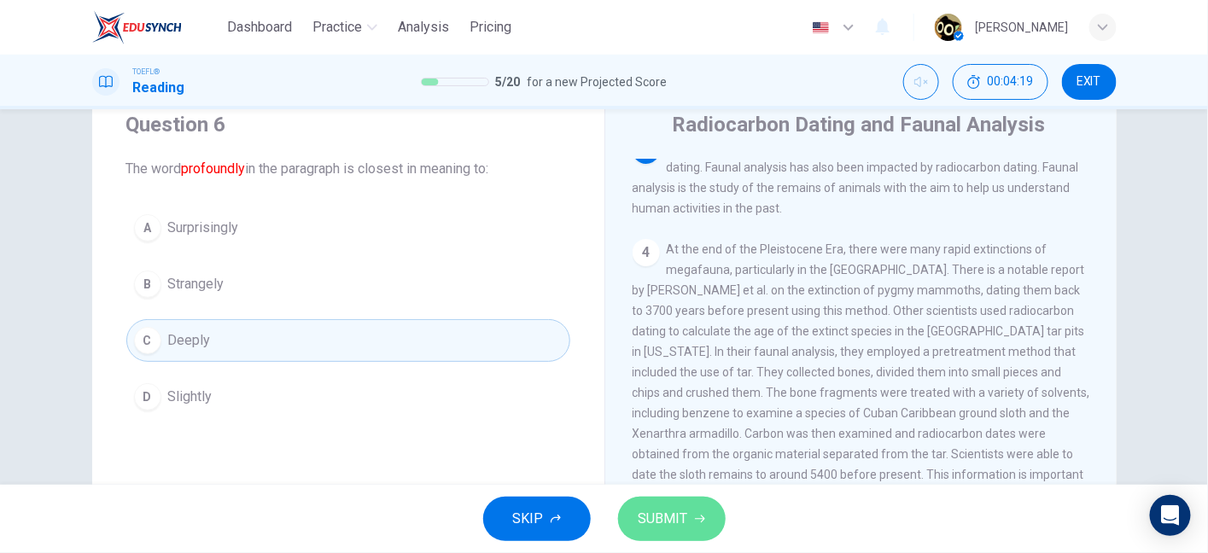
click at [651, 516] on span "SUBMIT" at bounding box center [664, 519] width 50 height 24
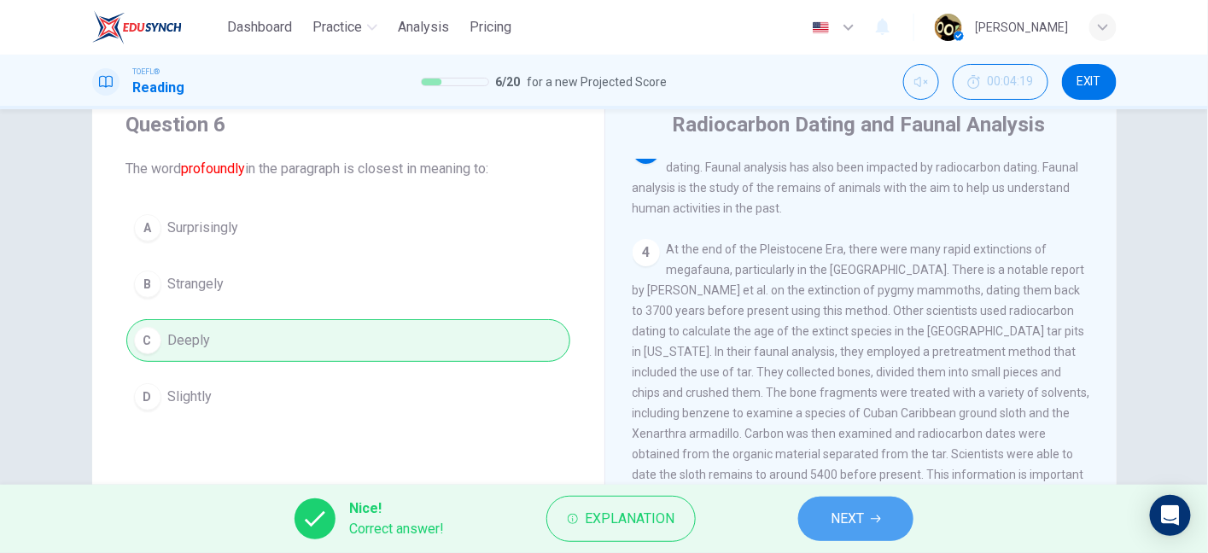
click at [839, 513] on span "NEXT" at bounding box center [847, 519] width 33 height 24
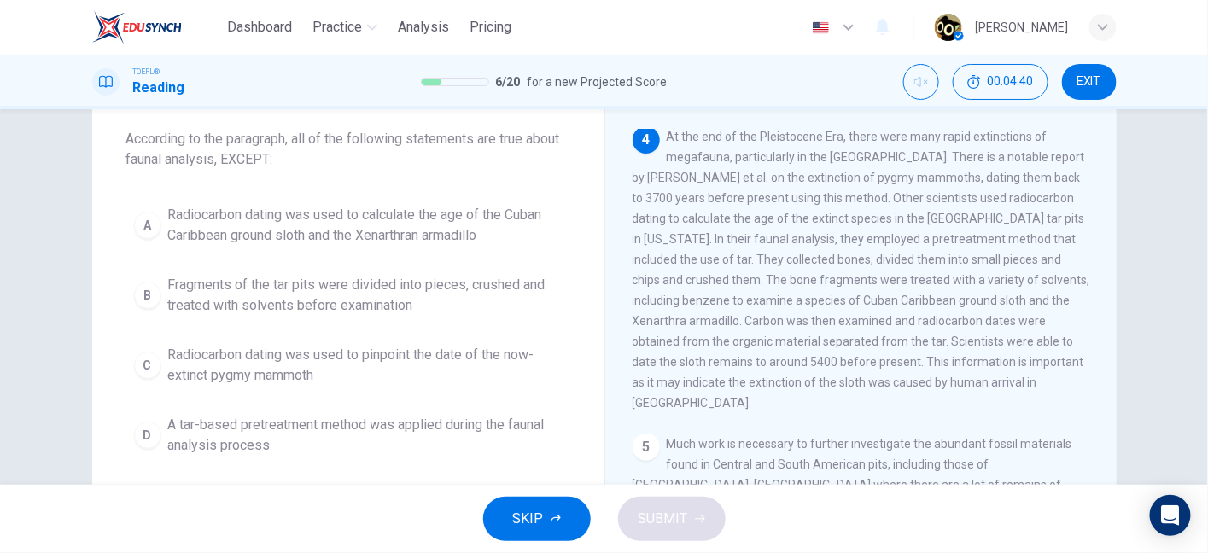
scroll to position [522, 0]
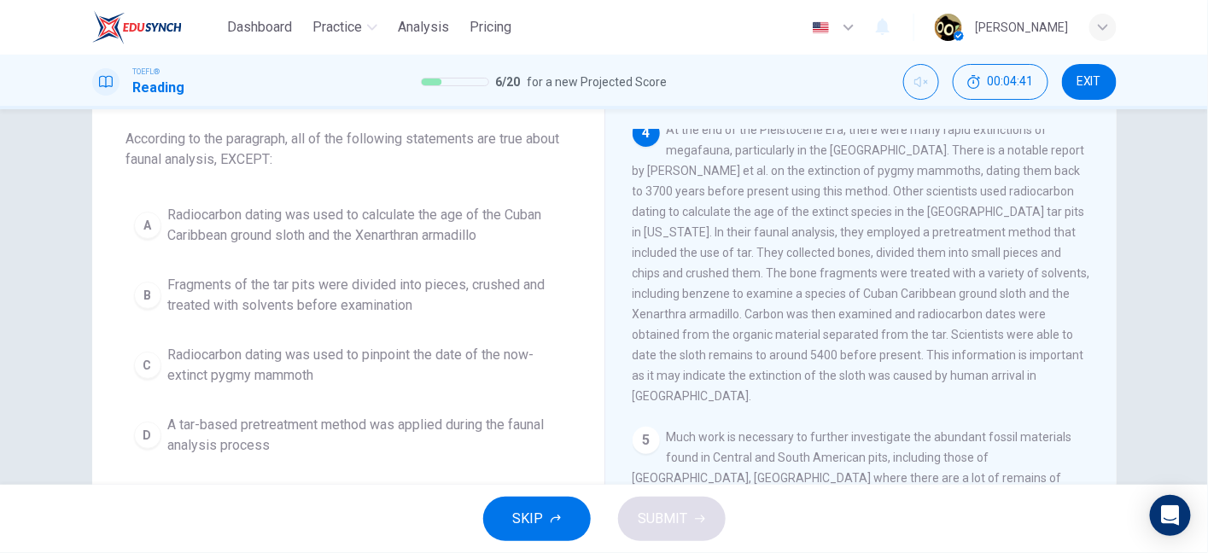
drag, startPoint x: 868, startPoint y: 155, endPoint x: 989, endPoint y: 164, distance: 121.6
click at [989, 164] on span "At the end of the Pleistocene Era, there were many rapid extinctions of megafau…" at bounding box center [862, 263] width 458 height 280
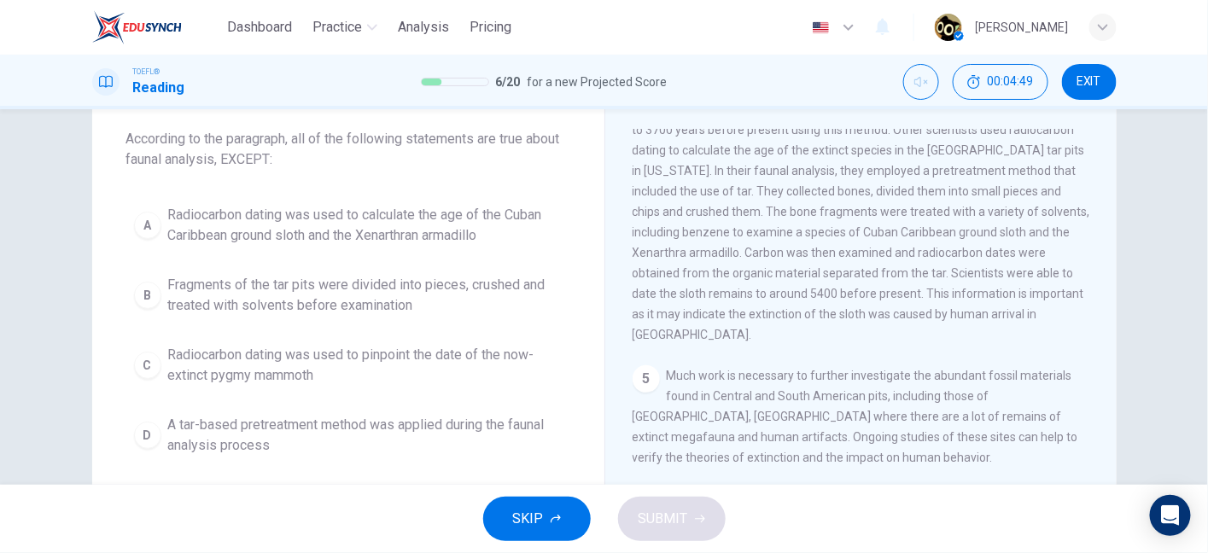
scroll to position [585, 0]
click at [850, 203] on span "At the end of the Pleistocene Era, there were many rapid extinctions of megafau…" at bounding box center [862, 200] width 458 height 280
click at [953, 257] on div "4 At the end of the Pleistocene Era, there were many rapid extinctions of megaf…" at bounding box center [862, 199] width 458 height 287
drag, startPoint x: 644, startPoint y: 272, endPoint x: 780, endPoint y: 260, distance: 136.3
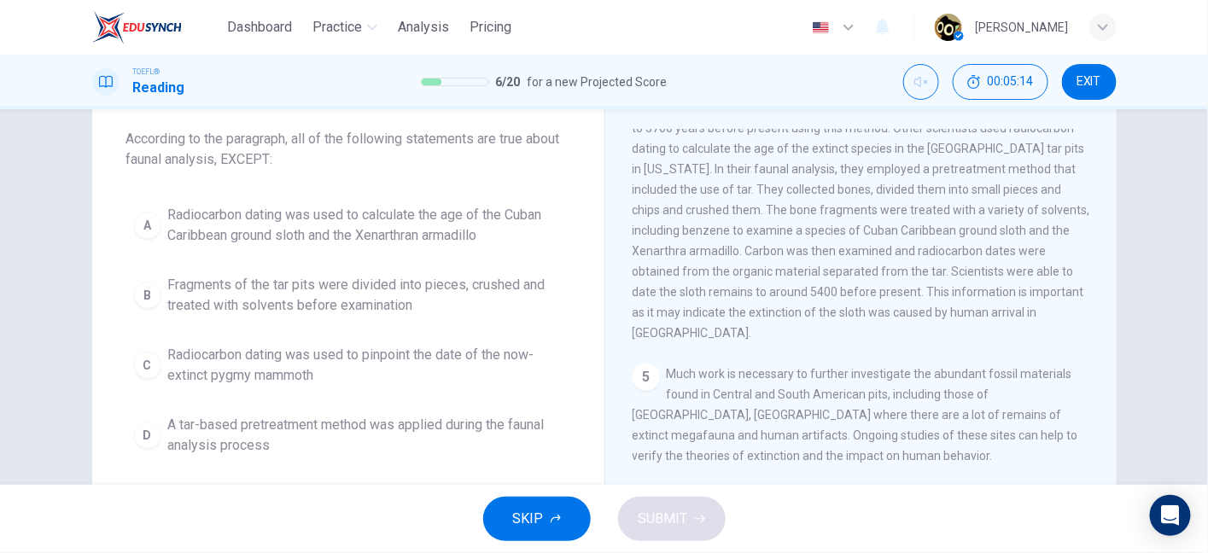
click at [780, 260] on div "4 At the end of the Pleistocene Era, there were many rapid extinctions of megaf…" at bounding box center [862, 199] width 458 height 287
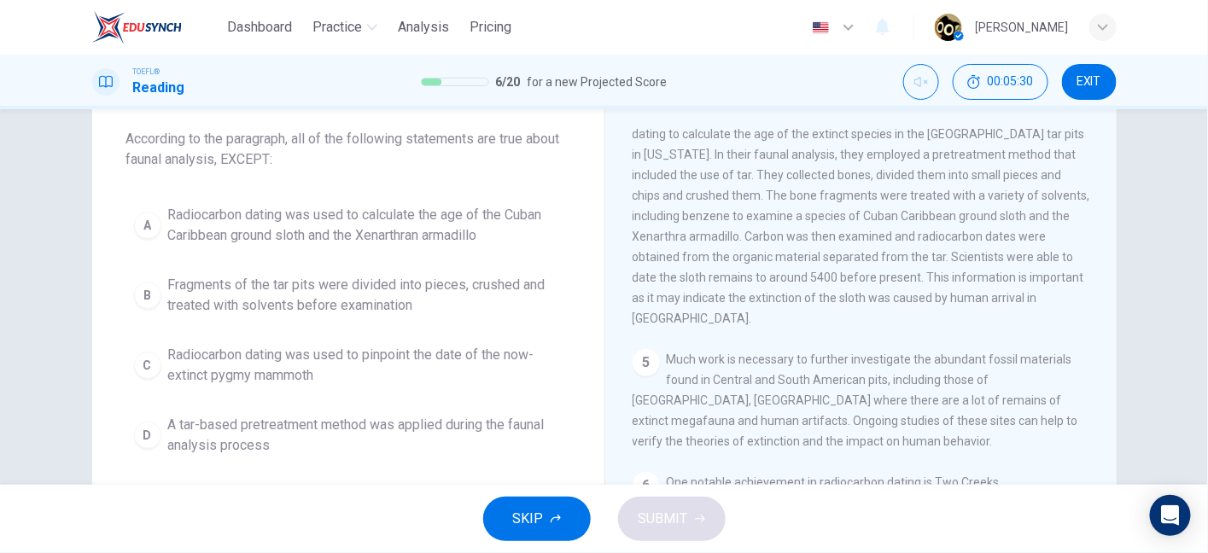
scroll to position [581, 0]
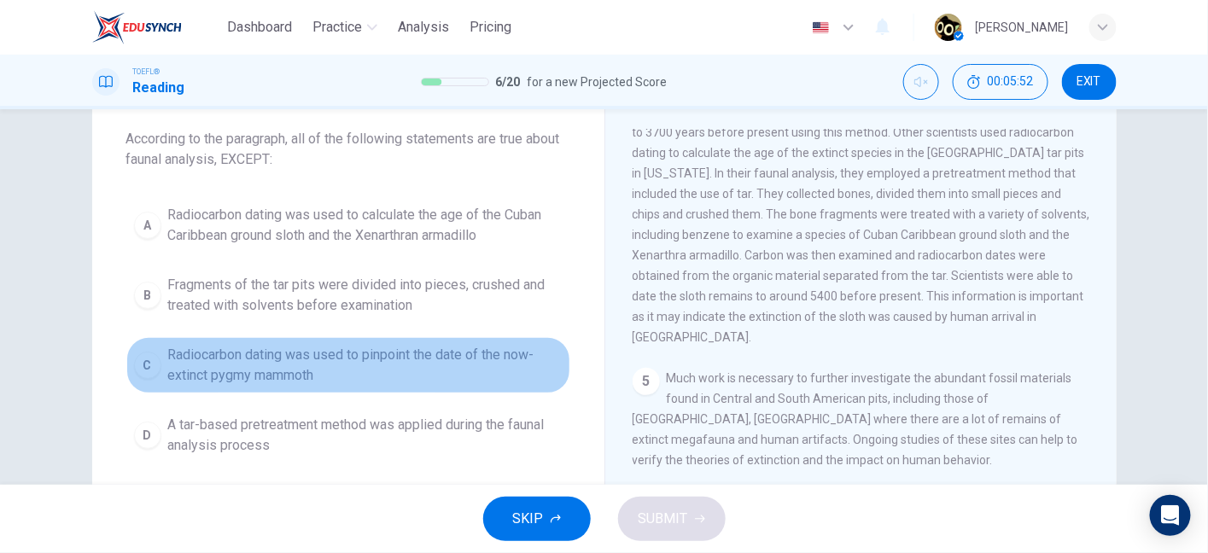
click at [314, 372] on span "Radiocarbon dating was used to pinpoint the date of the now-extinct pygmy mammo…" at bounding box center [365, 365] width 394 height 41
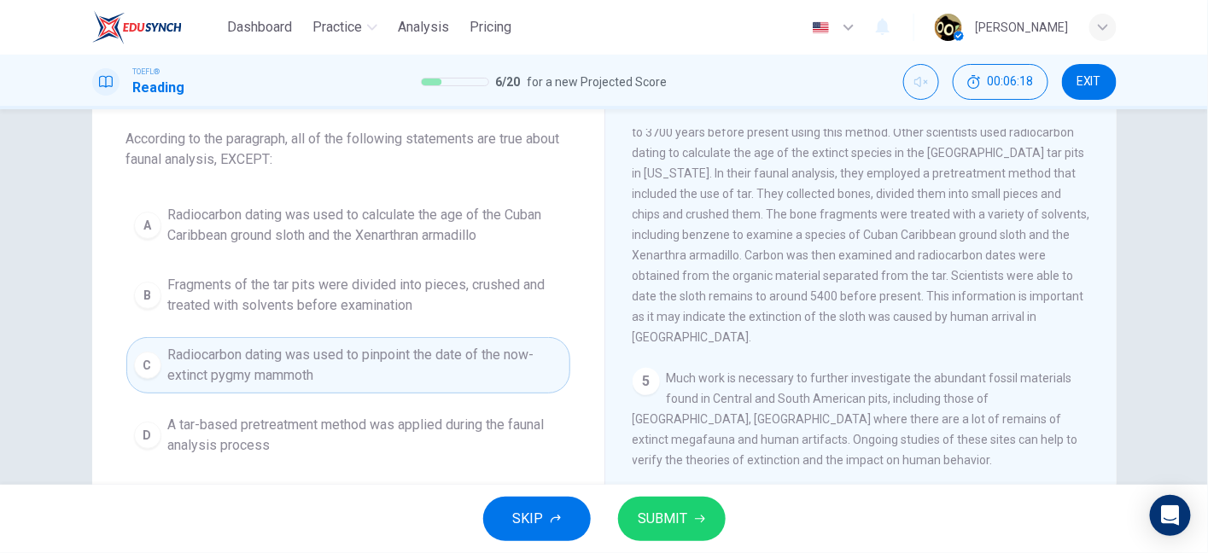
drag, startPoint x: 761, startPoint y: 236, endPoint x: 800, endPoint y: 231, distance: 39.6
click at [800, 231] on span "At the end of the Pleistocene Era, there were many rapid extinctions of megafau…" at bounding box center [862, 204] width 458 height 280
drag, startPoint x: 770, startPoint y: 247, endPoint x: 814, endPoint y: 248, distance: 43.6
click at [814, 248] on span "At the end of the Pleistocene Era, there were many rapid extinctions of megafau…" at bounding box center [862, 204] width 458 height 280
drag, startPoint x: 874, startPoint y: 296, endPoint x: 739, endPoint y: 316, distance: 136.3
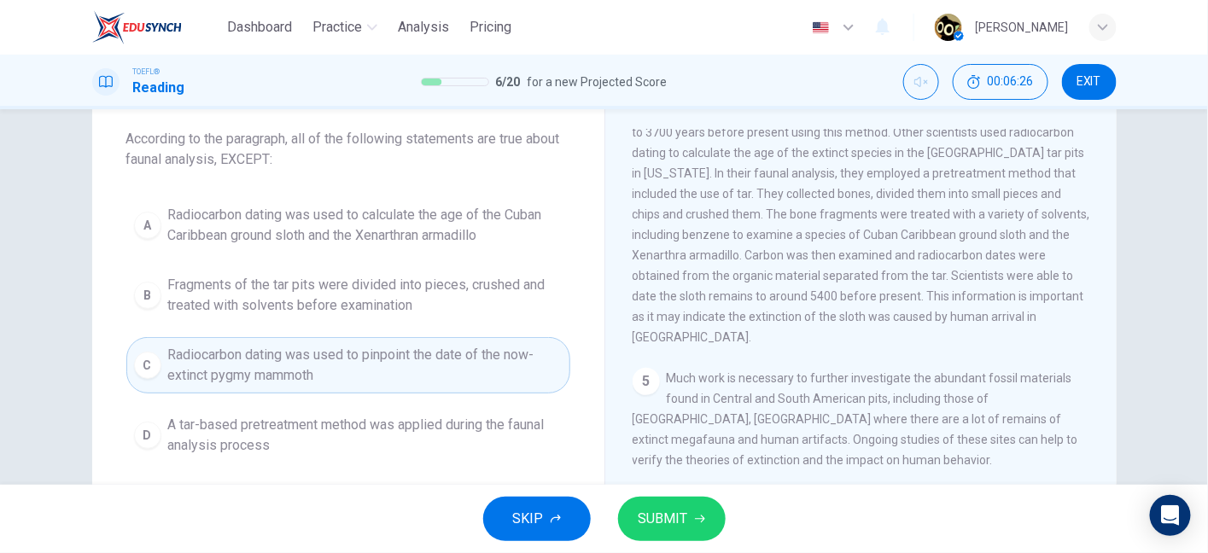
click at [739, 316] on span "At the end of the Pleistocene Era, there were many rapid extinctions of megafau…" at bounding box center [862, 204] width 458 height 280
drag, startPoint x: 739, startPoint y: 316, endPoint x: 789, endPoint y: 318, distance: 49.6
click at [789, 318] on span "At the end of the Pleistocene Era, there were many rapid extinctions of megafau…" at bounding box center [862, 204] width 458 height 280
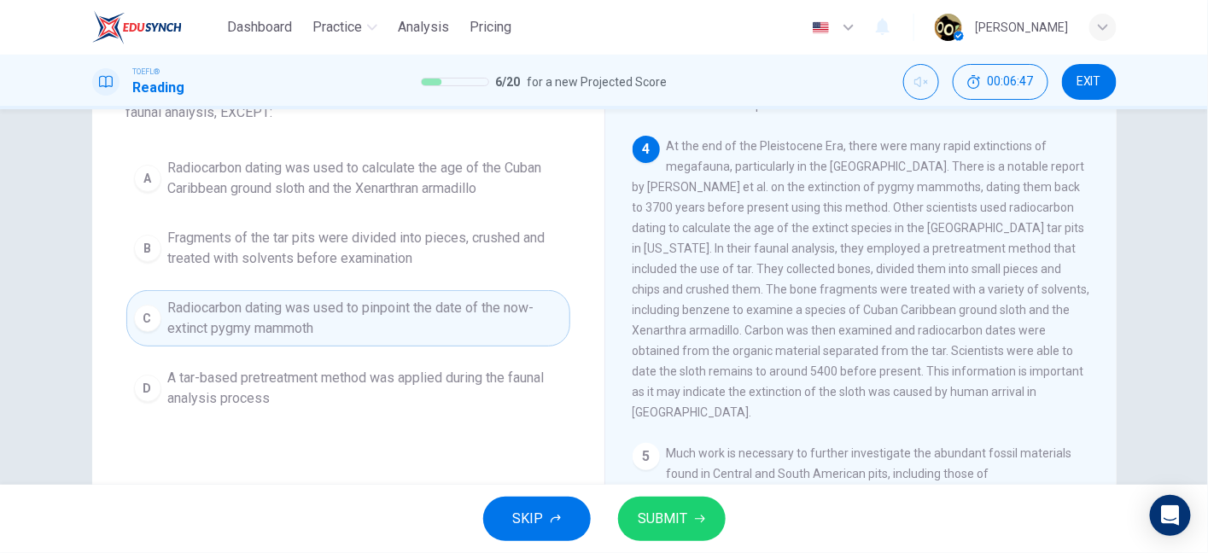
scroll to position [137, 0]
drag, startPoint x: 732, startPoint y: 350, endPoint x: 819, endPoint y: 350, distance: 87.1
click at [819, 350] on span "At the end of the Pleistocene Era, there were many rapid extinctions of megafau…" at bounding box center [862, 279] width 458 height 280
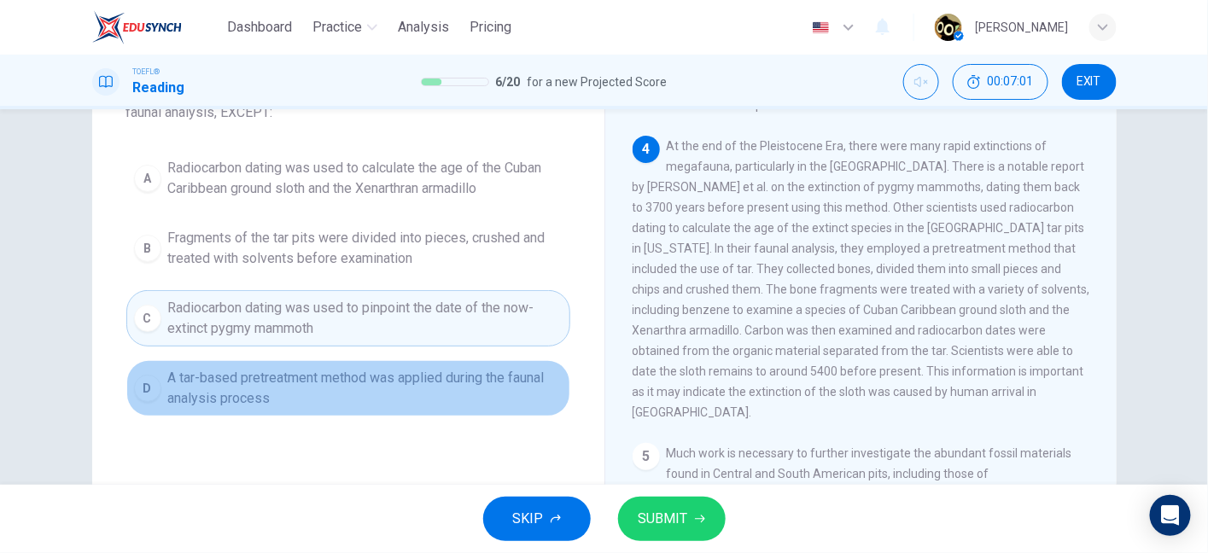
click at [374, 382] on span "A tar-based pretreatment method was applied during the faunal analysis process" at bounding box center [365, 388] width 394 height 41
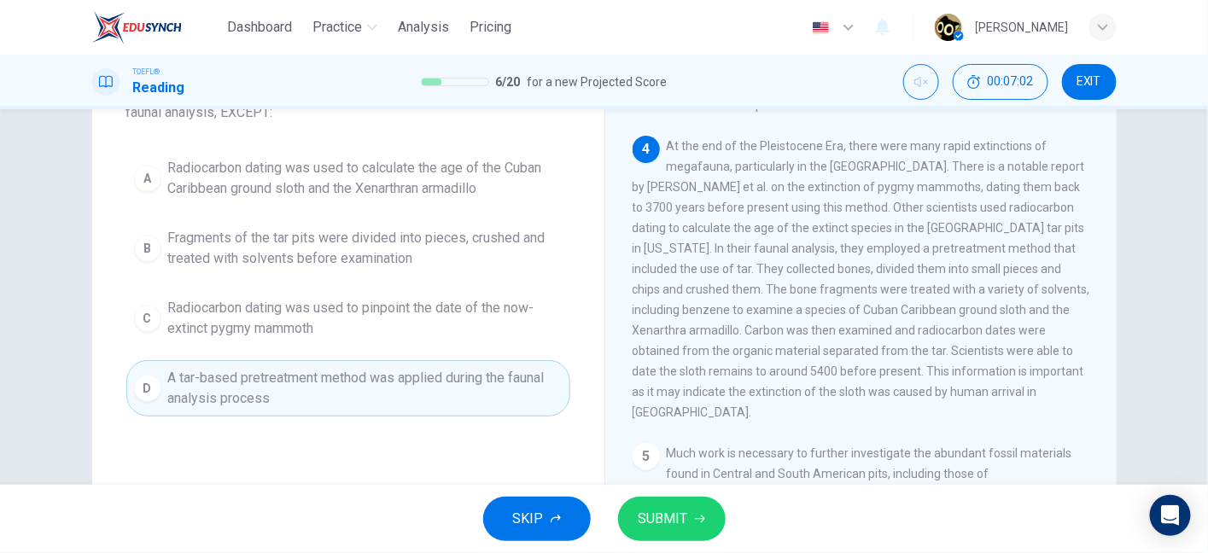
click at [359, 298] on span "Radiocarbon dating was used to pinpoint the date of the now-extinct pygmy mammo…" at bounding box center [365, 318] width 394 height 41
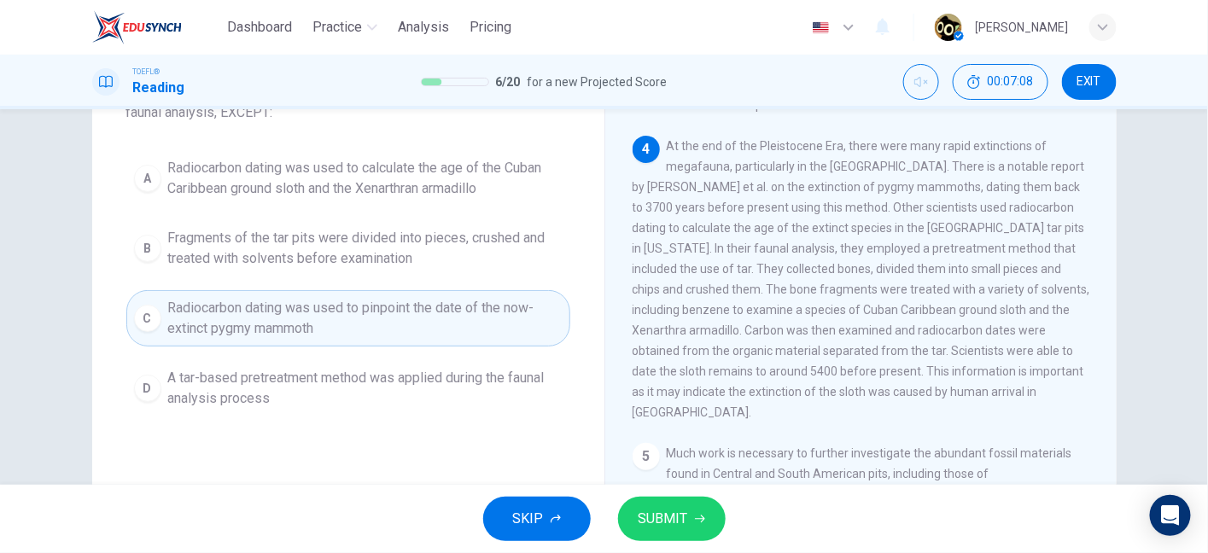
click at [861, 367] on span "At the end of the Pleistocene Era, there were many rapid extinctions of megafau…" at bounding box center [862, 279] width 458 height 280
drag, startPoint x: 648, startPoint y: 219, endPoint x: 711, endPoint y: 219, distance: 63.2
click at [648, 219] on span "At the end of the Pleistocene Era, there were many rapid extinctions of megafau…" at bounding box center [862, 279] width 458 height 280
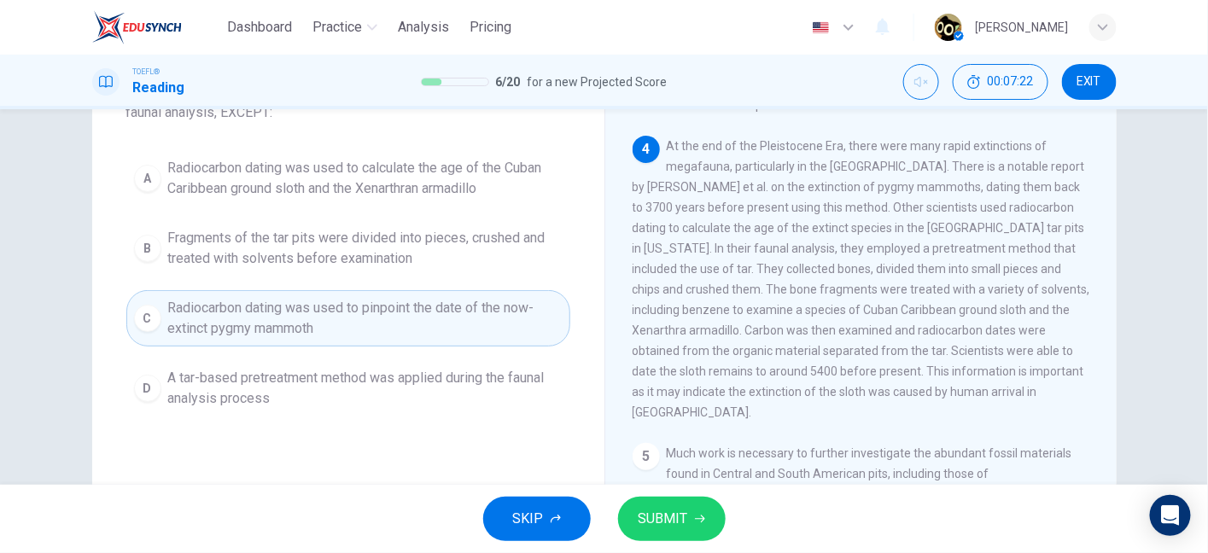
click at [730, 237] on span "At the end of the Pleistocene Era, there were many rapid extinctions of megafau…" at bounding box center [862, 279] width 458 height 280
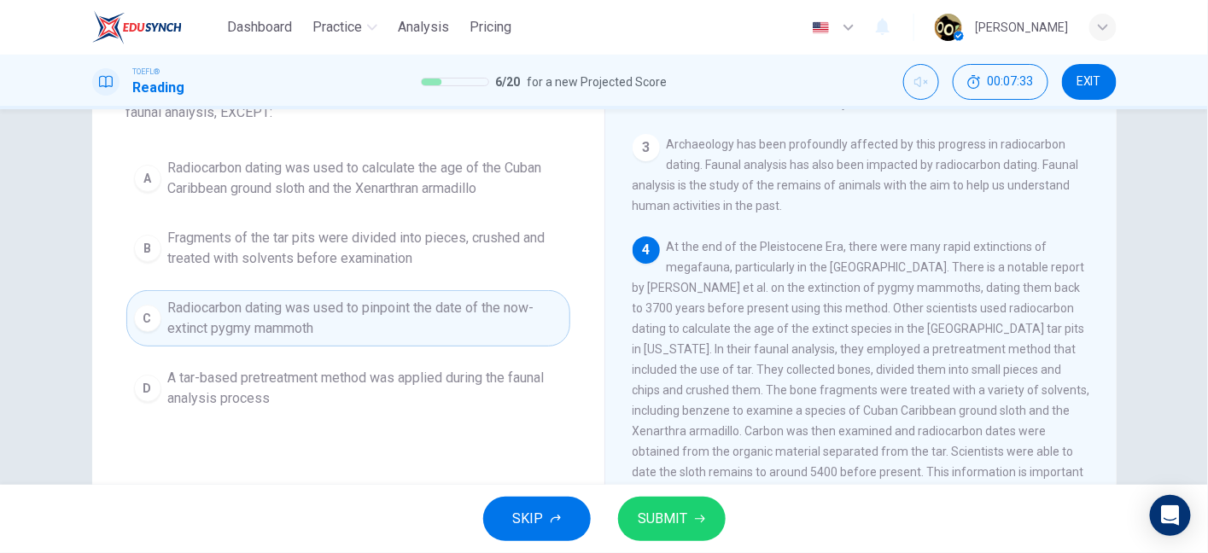
click at [698, 516] on icon "button" at bounding box center [700, 519] width 10 height 10
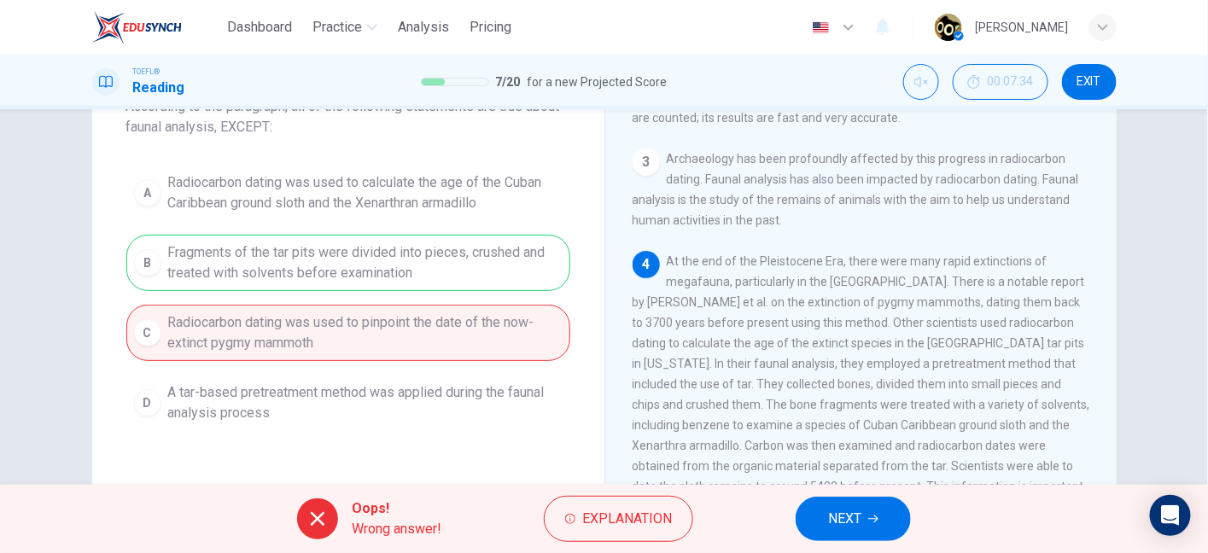
scroll to position [114, 0]
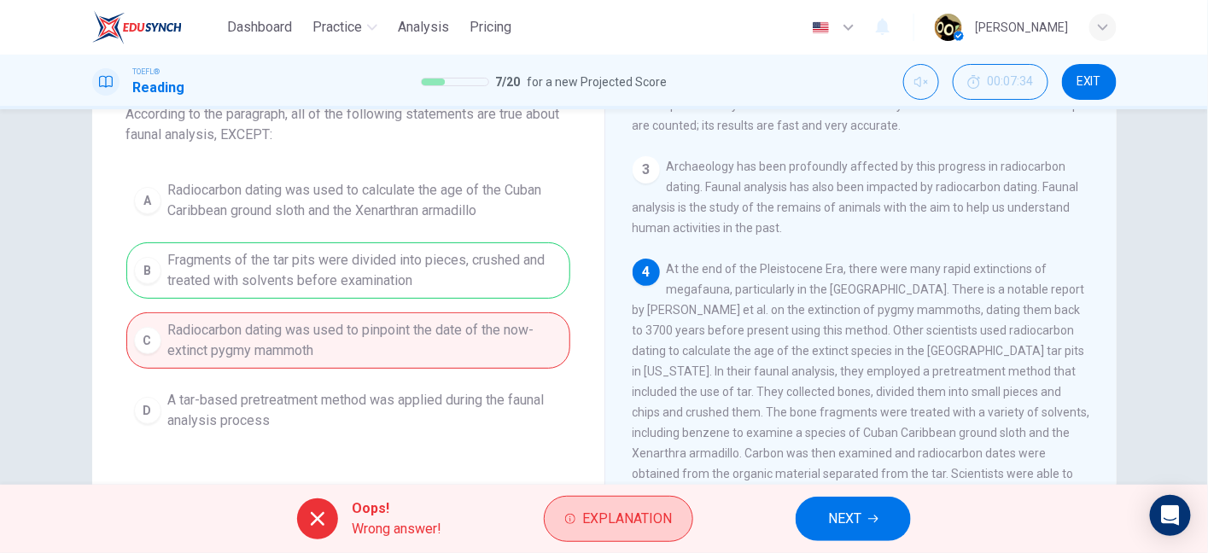
click at [648, 521] on span "Explanation" at bounding box center [627, 519] width 90 height 24
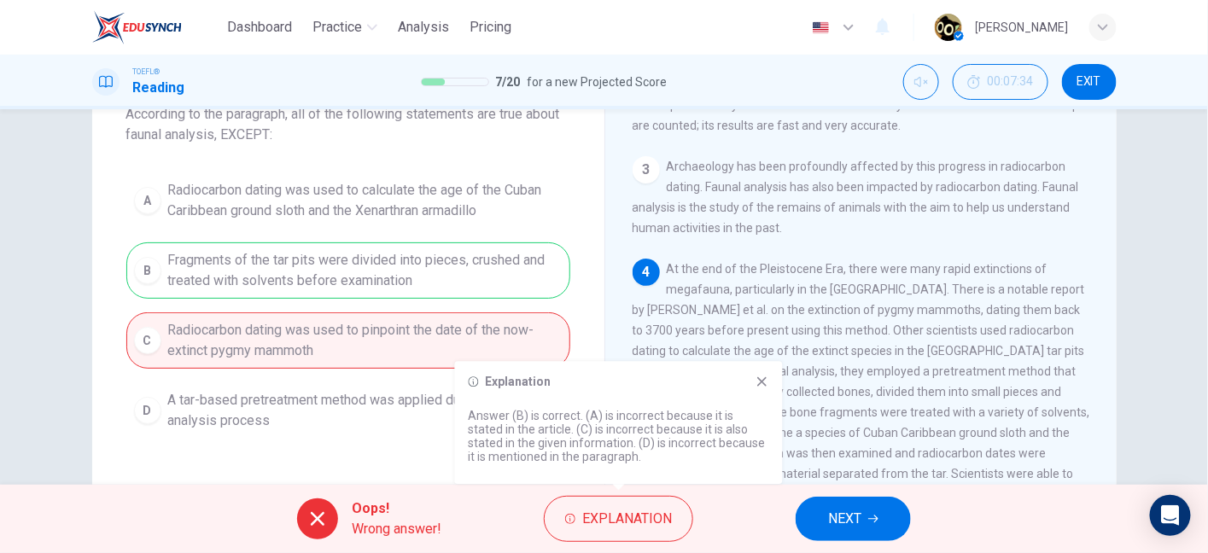
drag, startPoint x: 608, startPoint y: 447, endPoint x: 647, endPoint y: 444, distance: 39.4
click at [647, 444] on p "Answer (B) is correct. (A) is incorrect because it is stated in the article. (C…" at bounding box center [619, 436] width 301 height 55
click at [759, 382] on icon at bounding box center [763, 382] width 14 height 14
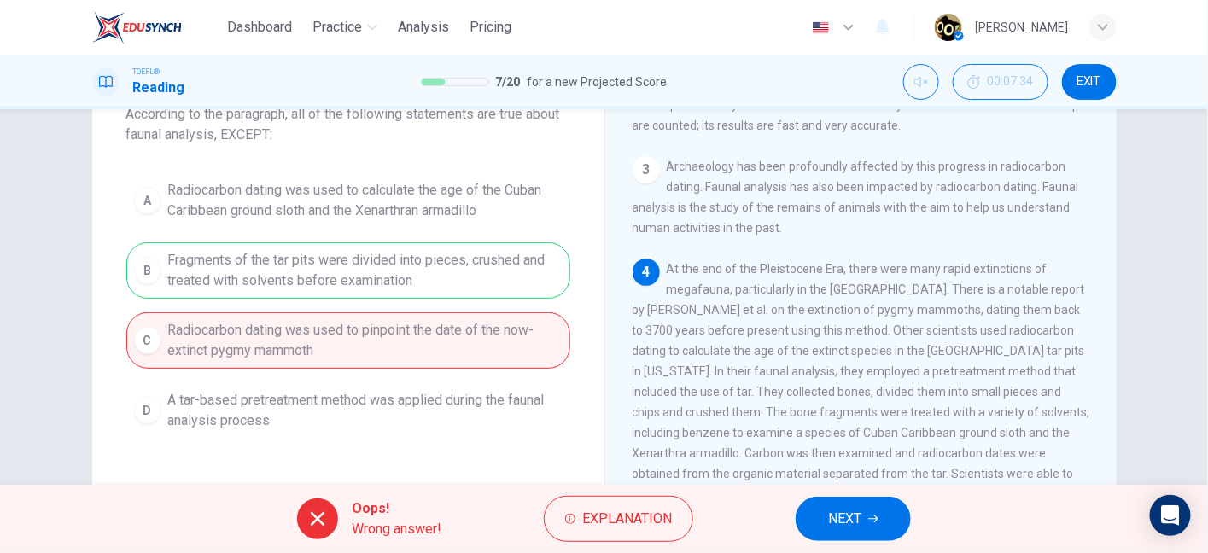
drag, startPoint x: 191, startPoint y: 253, endPoint x: 401, endPoint y: 279, distance: 211.7
click at [401, 279] on div "A Radiocarbon dating was used to calculate the age of the Cuban Caribbean groun…" at bounding box center [348, 305] width 444 height 266
click at [599, 522] on span "Explanation" at bounding box center [627, 519] width 90 height 24
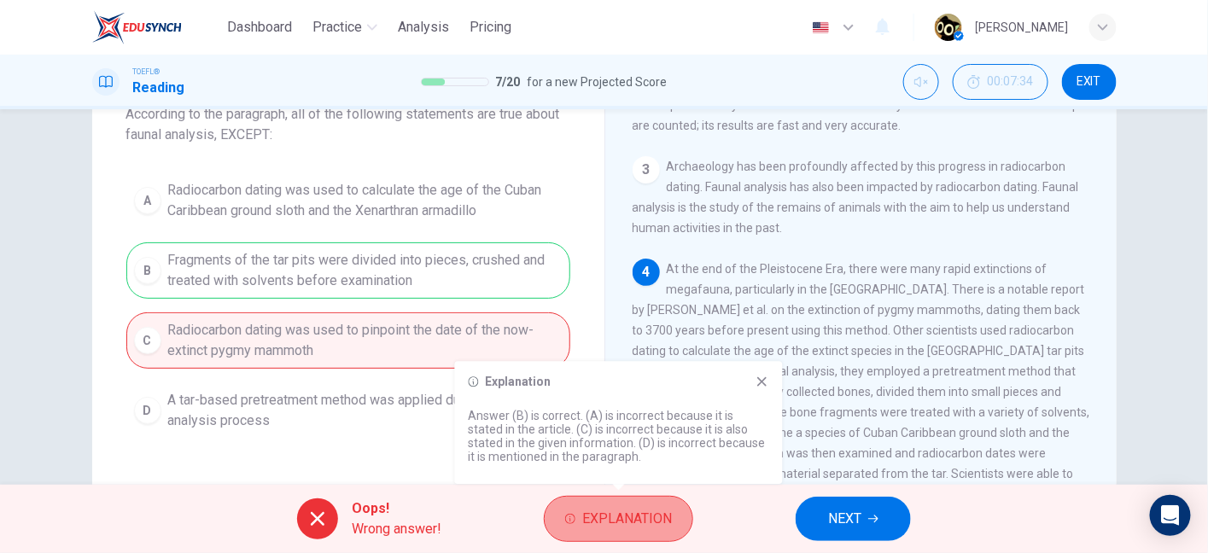
click at [599, 522] on span "Explanation" at bounding box center [627, 519] width 90 height 24
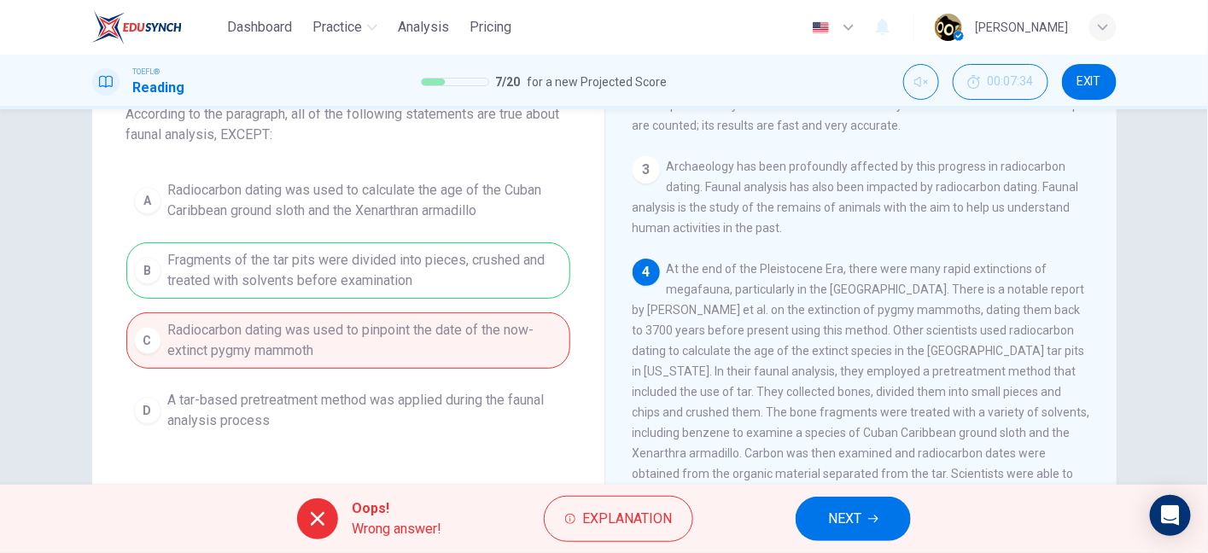
scroll to position [529, 0]
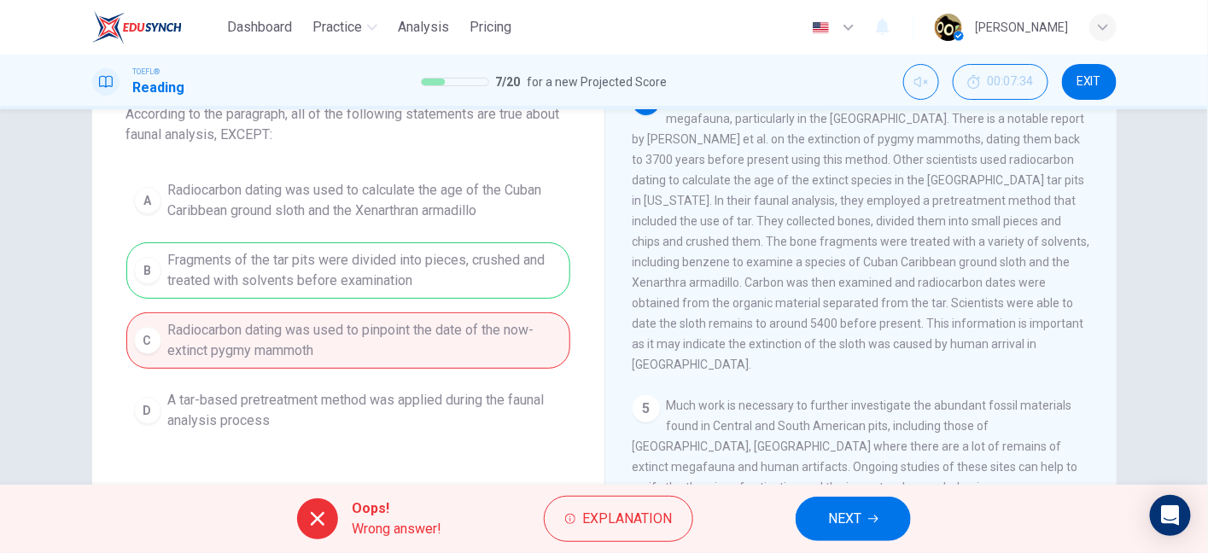
click at [710, 197] on span "At the end of the Pleistocene Era, there were many rapid extinctions of megafau…" at bounding box center [862, 231] width 458 height 280
click at [852, 190] on span "At the end of the Pleistocene Era, there were many rapid extinctions of megafau…" at bounding box center [862, 231] width 458 height 280
drag, startPoint x: 1014, startPoint y: 211, endPoint x: 750, endPoint y: 231, distance: 265.4
click at [747, 231] on span "At the end of the Pleistocene Era, there were many rapid extinctions of megafau…" at bounding box center [862, 231] width 458 height 280
click at [797, 247] on div "4 At the end of the Pleistocene Era, there were many rapid extinctions of megaf…" at bounding box center [862, 231] width 458 height 287
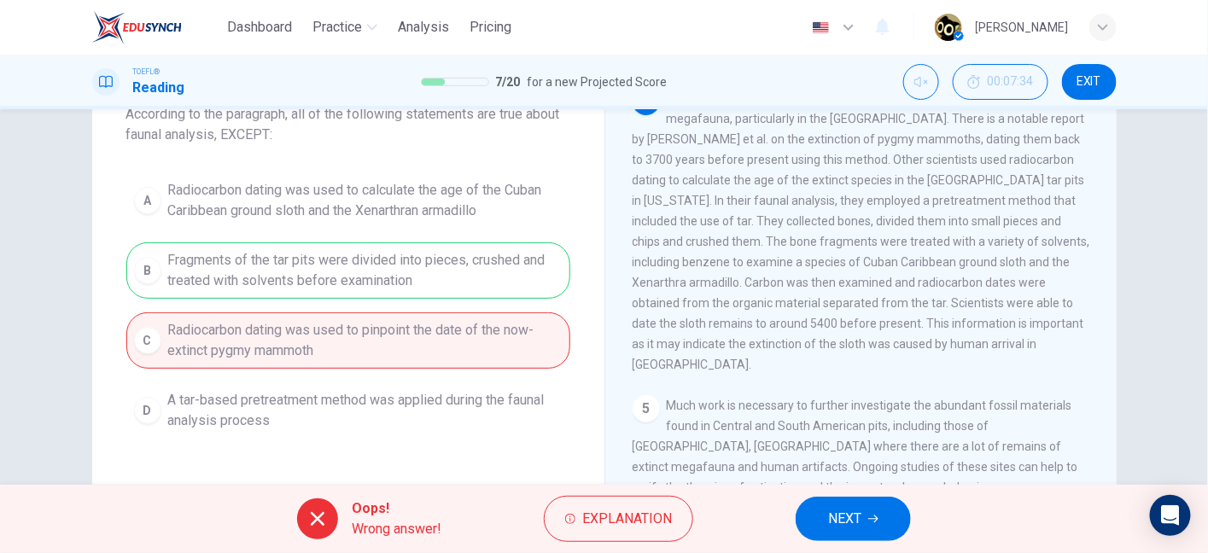
click at [832, 237] on span "At the end of the Pleistocene Era, there were many rapid extinctions of megafau…" at bounding box center [862, 231] width 458 height 280
click at [948, 245] on div "4 At the end of the Pleistocene Era, there were many rapid extinctions of megaf…" at bounding box center [862, 231] width 458 height 287
click at [895, 240] on span "At the end of the Pleistocene Era, there were many rapid extinctions of megafau…" at bounding box center [862, 231] width 458 height 280
click at [840, 513] on span "NEXT" at bounding box center [844, 519] width 33 height 24
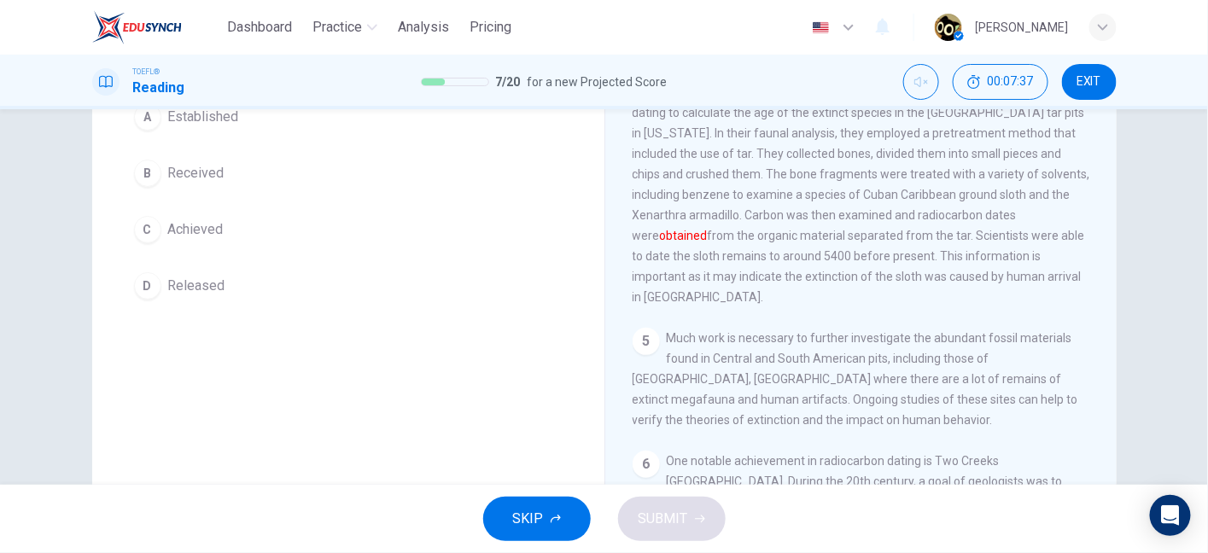
scroll to position [85, 0]
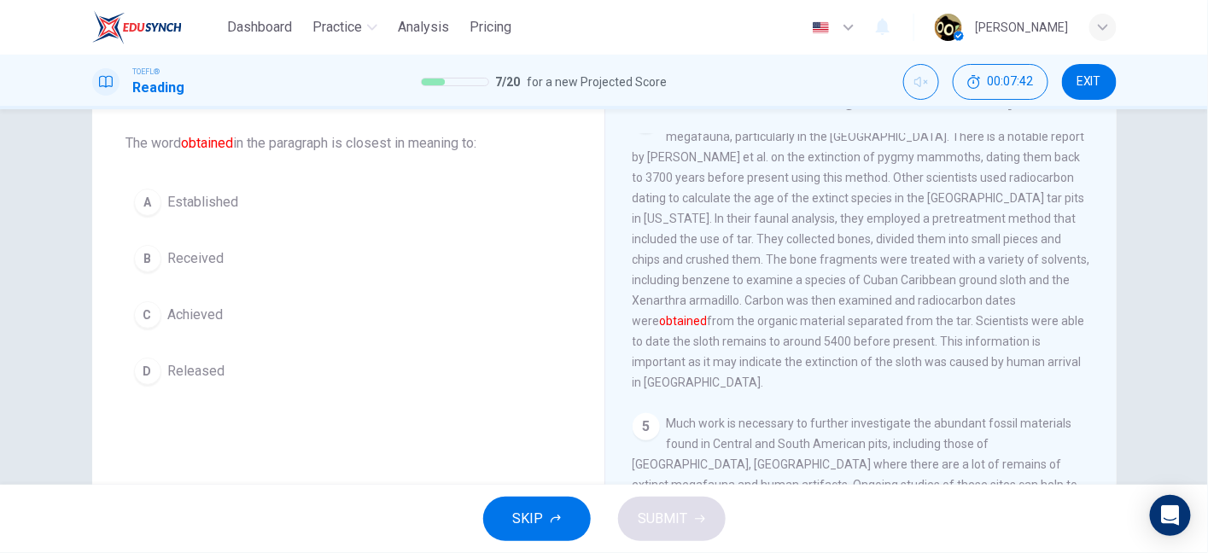
drag, startPoint x: 809, startPoint y: 342, endPoint x: 1019, endPoint y: 352, distance: 209.5
click at [1019, 352] on div "4 At the end of the Pleistocene Era, there were many rapid extinctions of megaf…" at bounding box center [862, 249] width 458 height 287
click at [669, 340] on span "At the end of the Pleistocene Era, there were many rapid extinctions of megafau…" at bounding box center [862, 249] width 458 height 280
click at [907, 344] on span "At the end of the Pleistocene Era, there were many rapid extinctions of megafau…" at bounding box center [862, 249] width 458 height 280
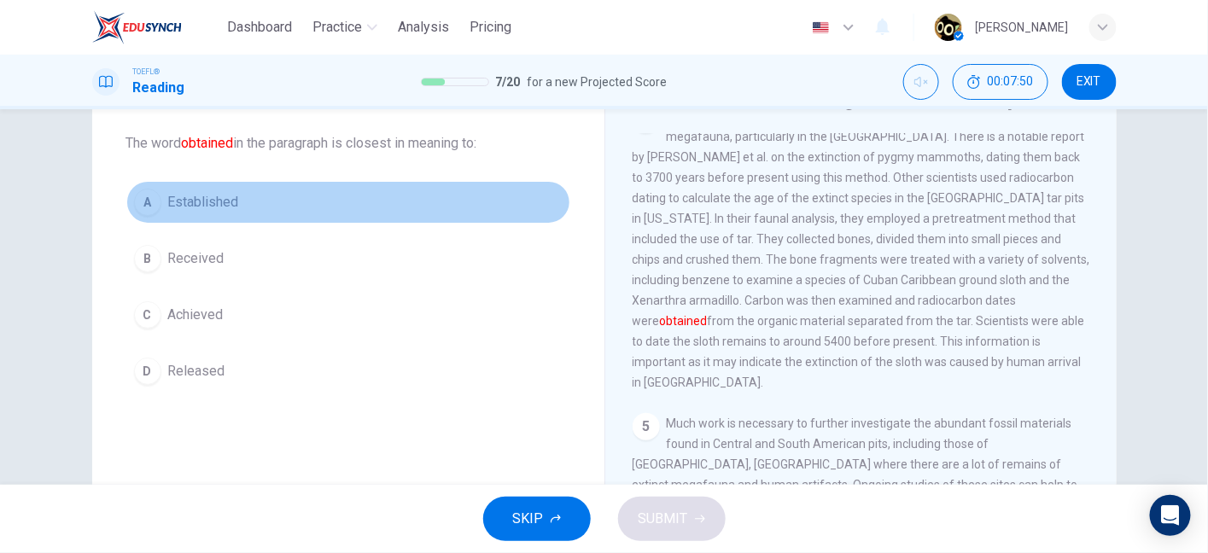
click at [231, 208] on span "Established" at bounding box center [203, 202] width 71 height 20
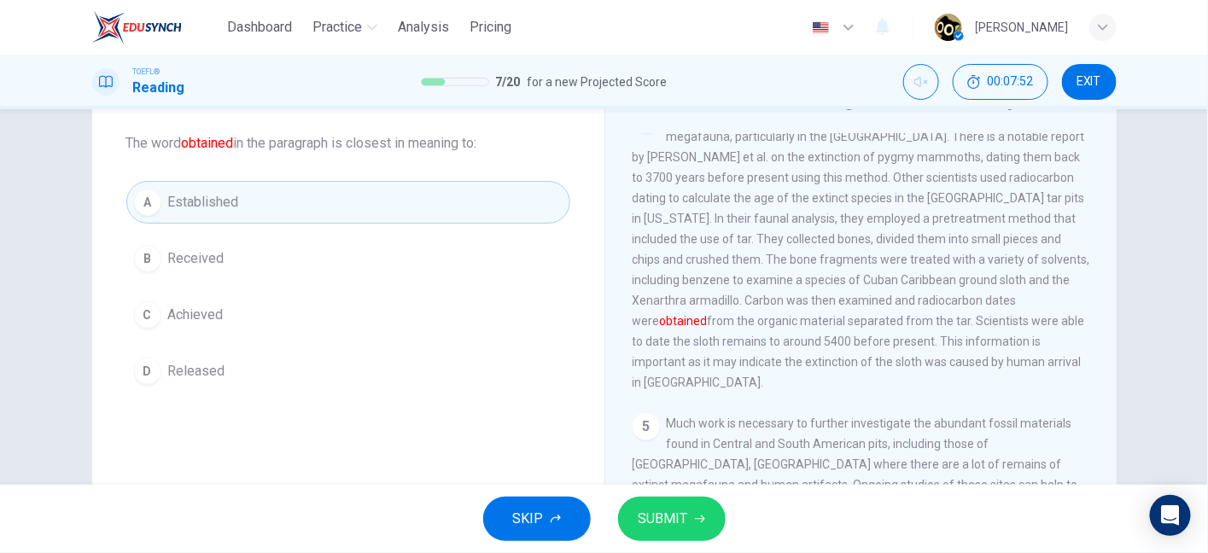
click at [670, 518] on span "SUBMIT" at bounding box center [664, 519] width 50 height 24
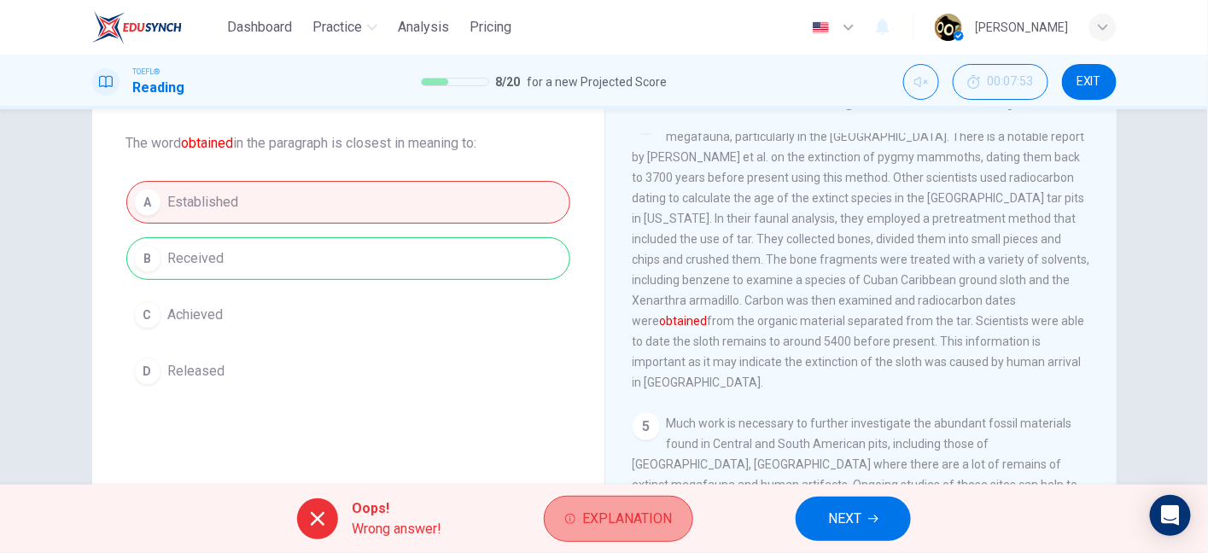
click at [610, 509] on span "Explanation" at bounding box center [627, 519] width 90 height 24
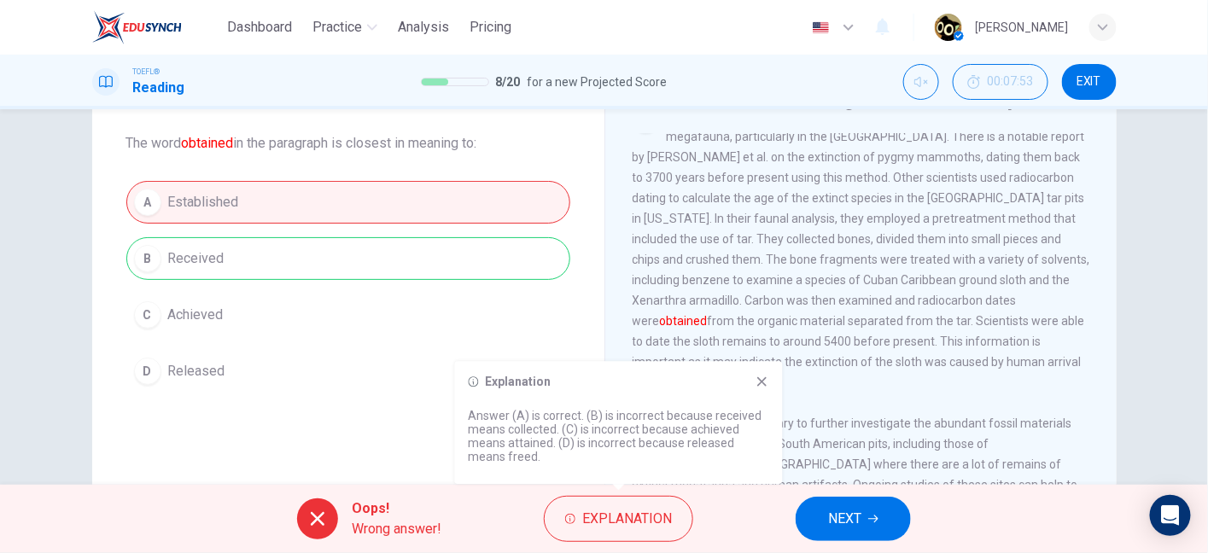
drag, startPoint x: 531, startPoint y: 418, endPoint x: 559, endPoint y: 412, distance: 28.8
click at [559, 412] on p "Answer (A) is correct. (B) is incorrect because received means collected. (C) i…" at bounding box center [619, 436] width 301 height 55
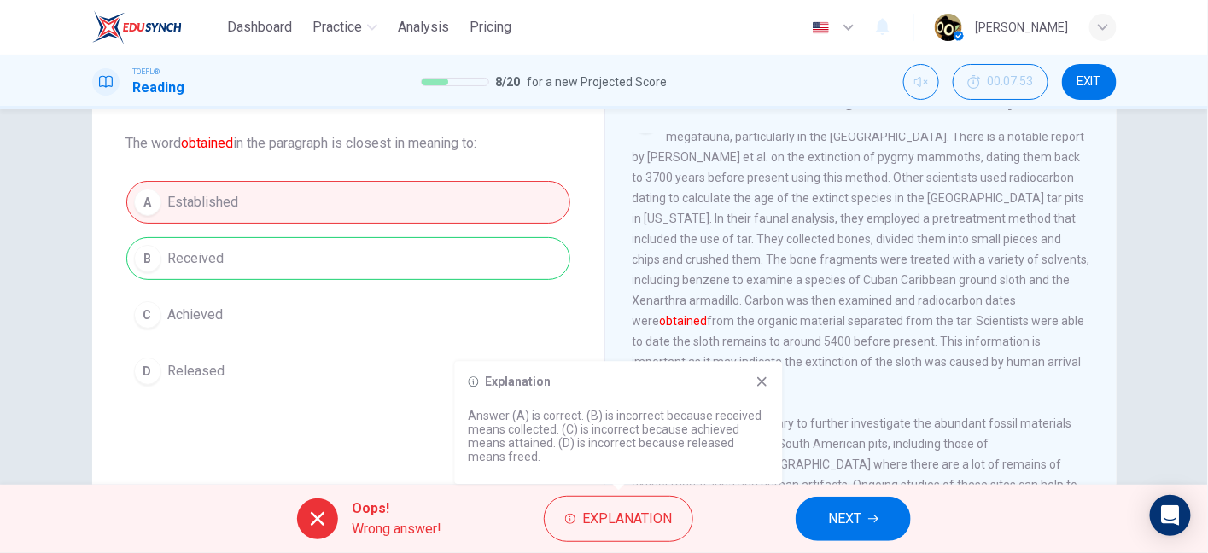
click at [559, 412] on p "Answer (A) is correct. (B) is incorrect because received means collected. (C) i…" at bounding box center [619, 436] width 301 height 55
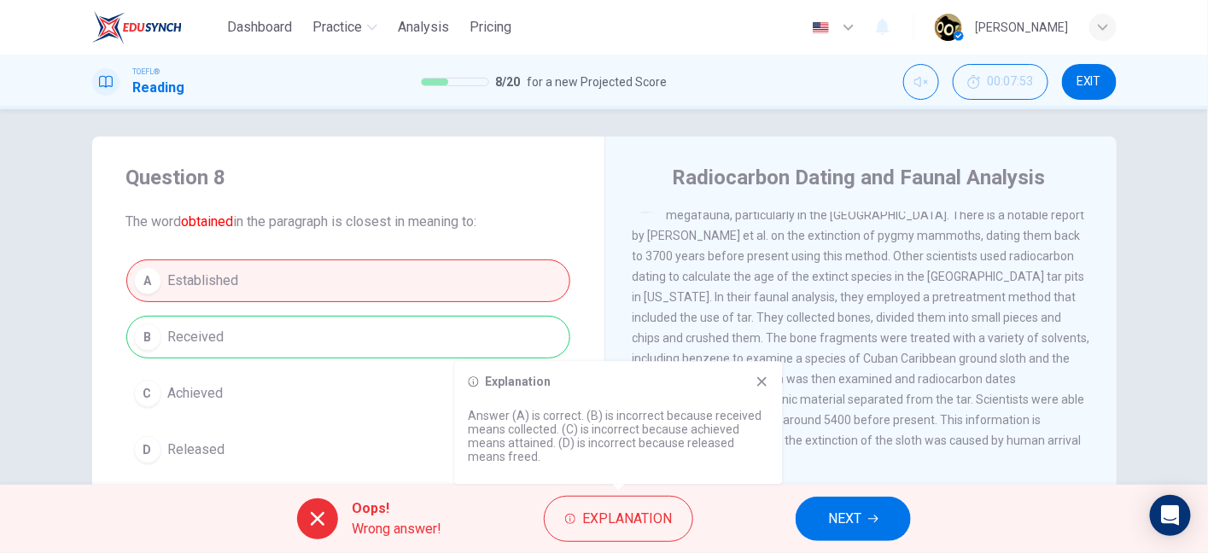
click at [277, 199] on div "Question 8 The word obtained in the paragraph is closest in meaning to: A Estab…" at bounding box center [348, 318] width 512 height 362
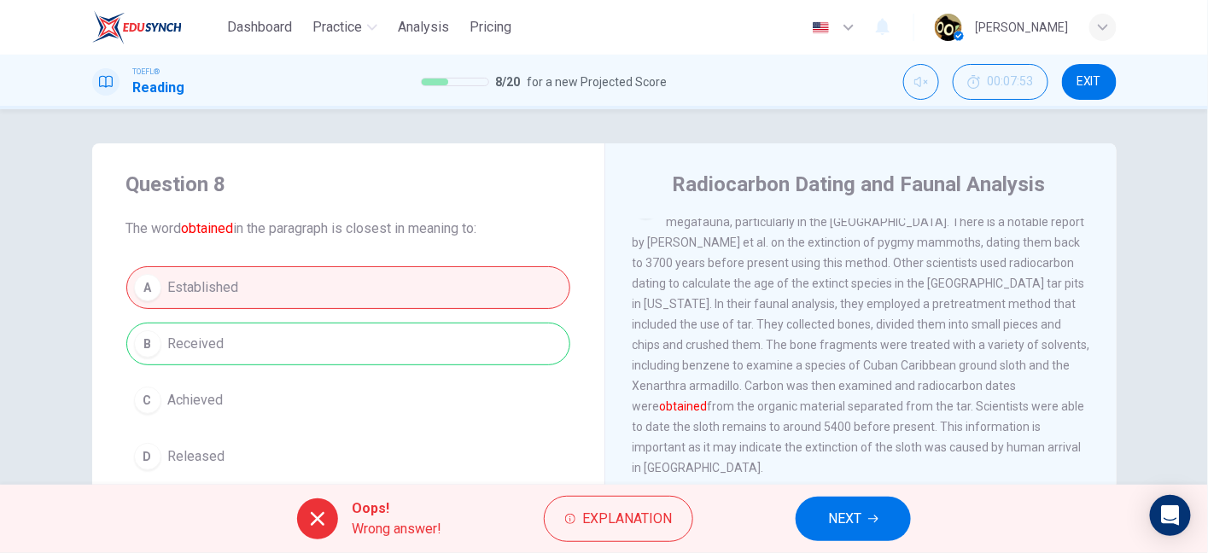
click at [363, 377] on div "A Established B Received C Achieved D Released" at bounding box center [348, 372] width 444 height 212
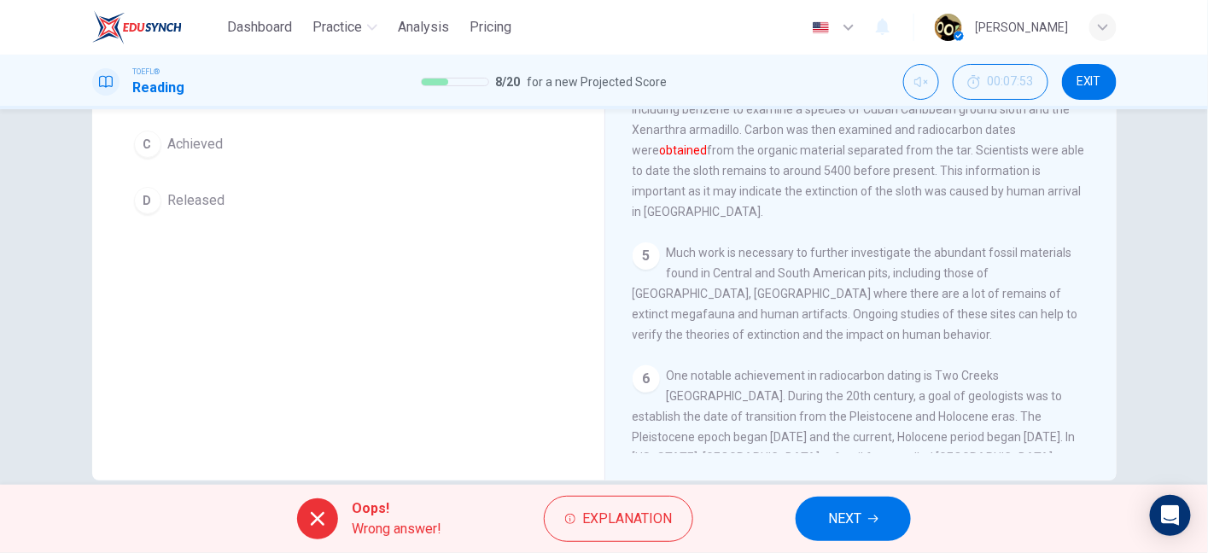
scroll to position [85, 0]
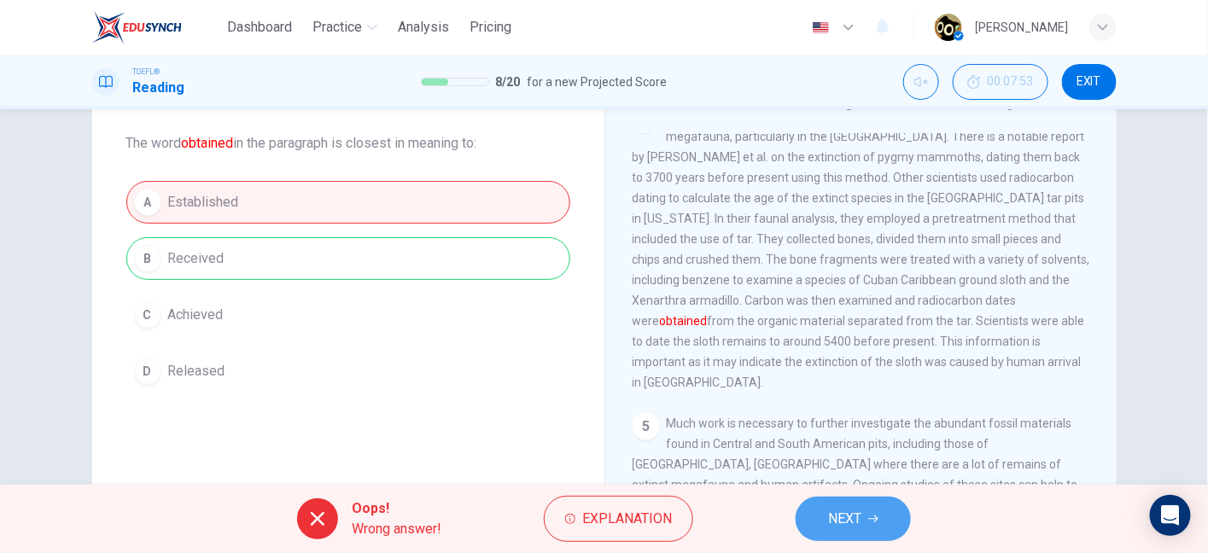
click at [837, 511] on span "NEXT" at bounding box center [844, 519] width 33 height 24
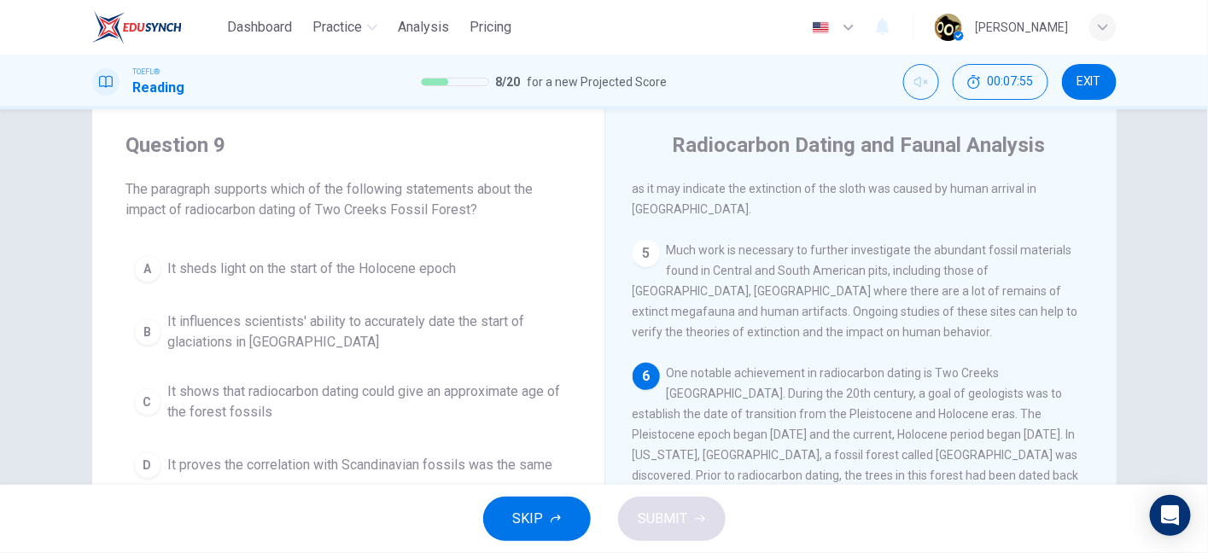
scroll to position [0, 0]
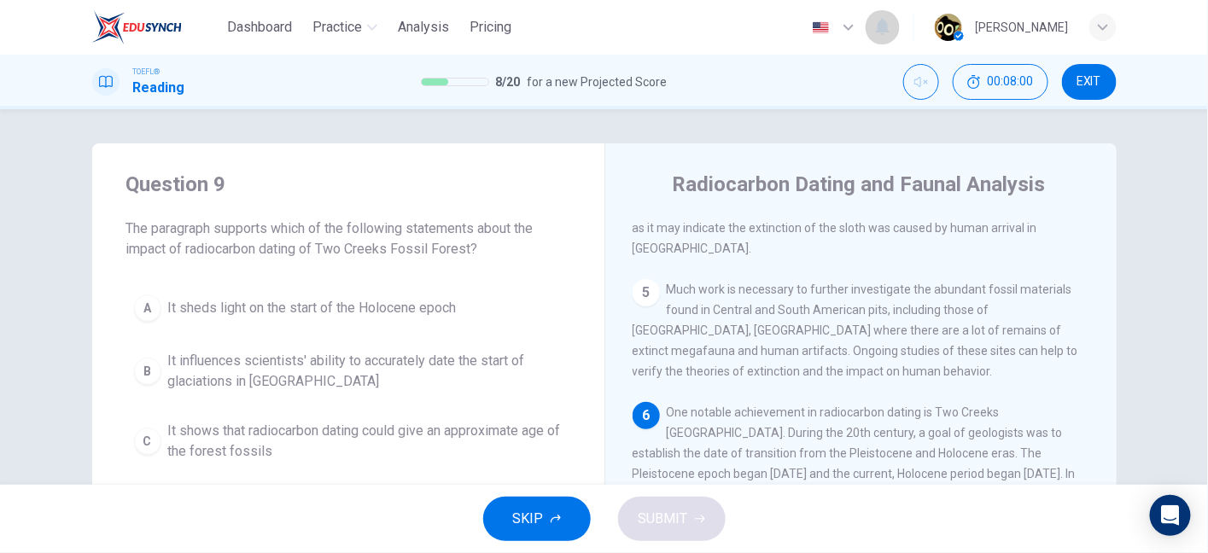
click at [873, 23] on icon "button" at bounding box center [883, 26] width 20 height 20
click at [1127, 552] on div at bounding box center [604, 553] width 1208 height 0
click at [1102, 31] on icon "button" at bounding box center [1103, 27] width 10 height 10
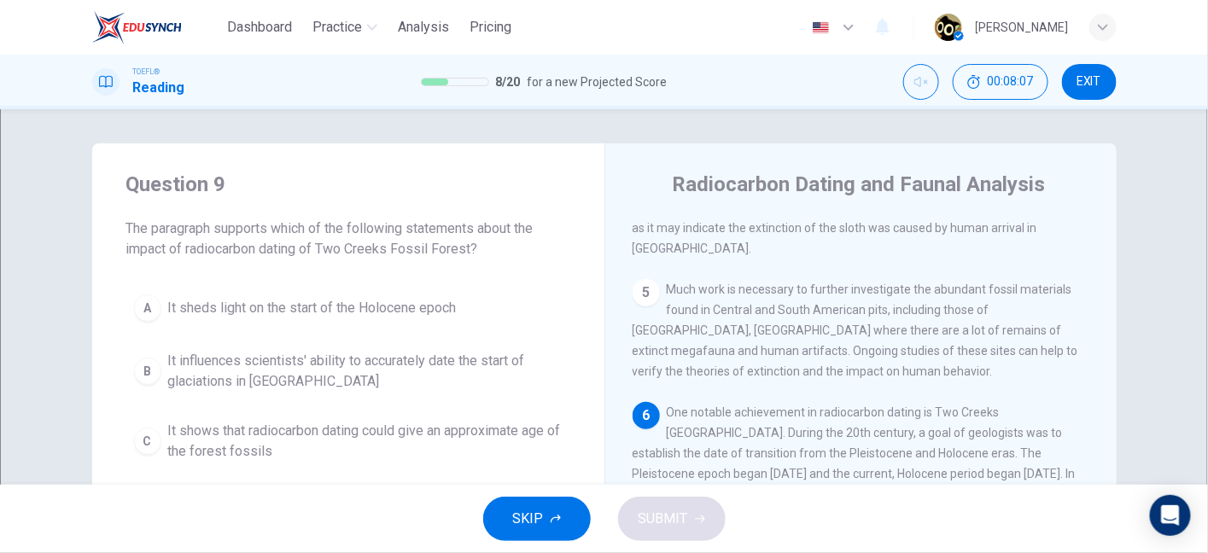
click at [551, 182] on body "Dashboard Practice Analysis Pricing English en ​ [PERSON_NAME] TOEFL® Reading 8…" at bounding box center [604, 276] width 1208 height 553
type input "Bug"
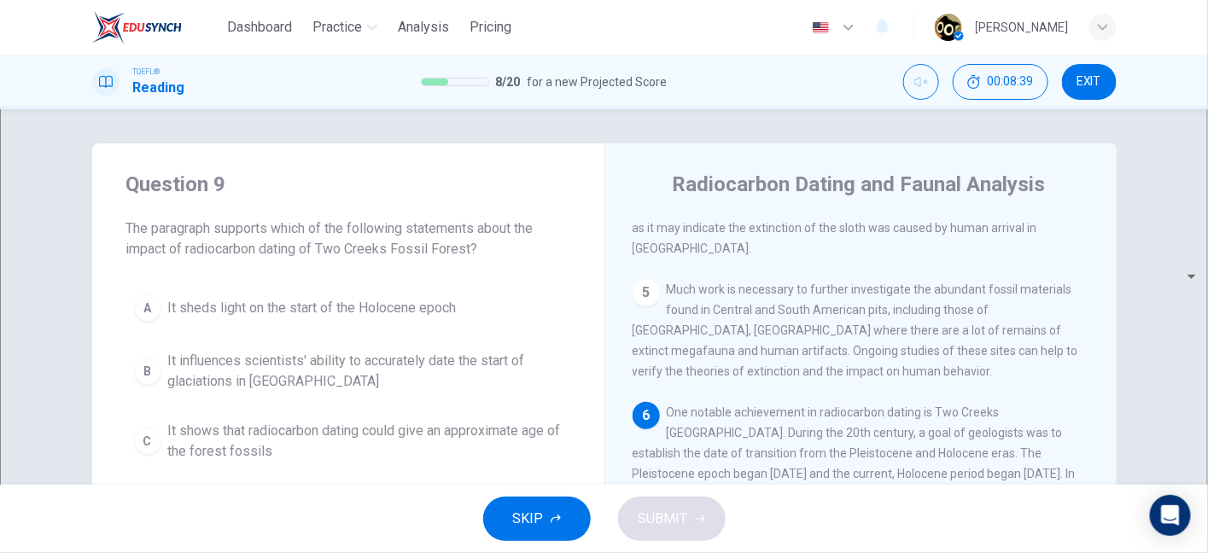
type textarea "some questions presents a wrong answer as the correct one. Question 8 from carb…"
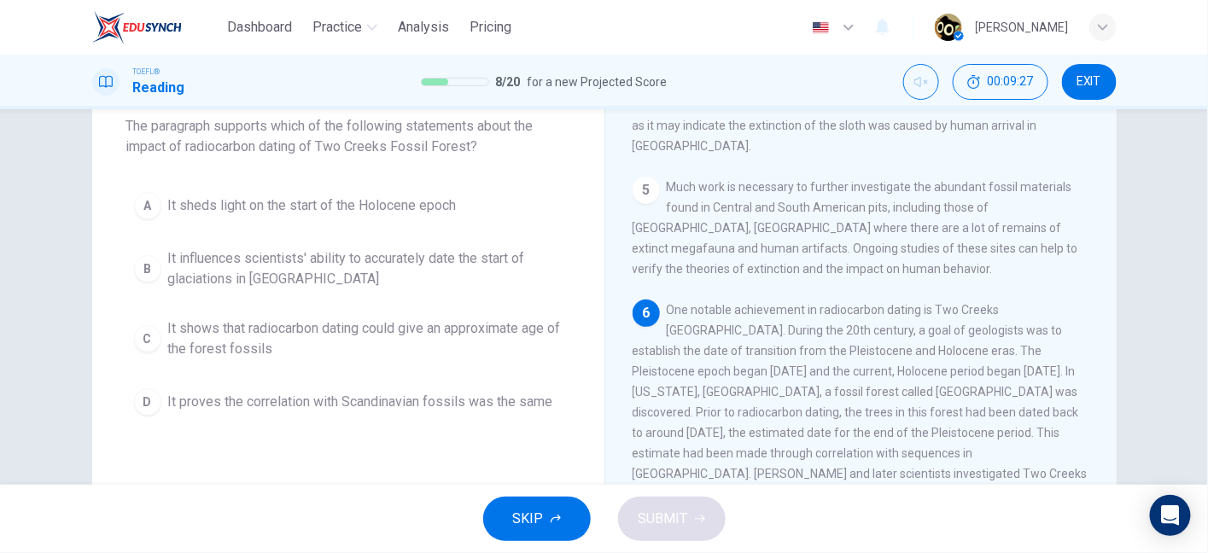
scroll to position [0, 0]
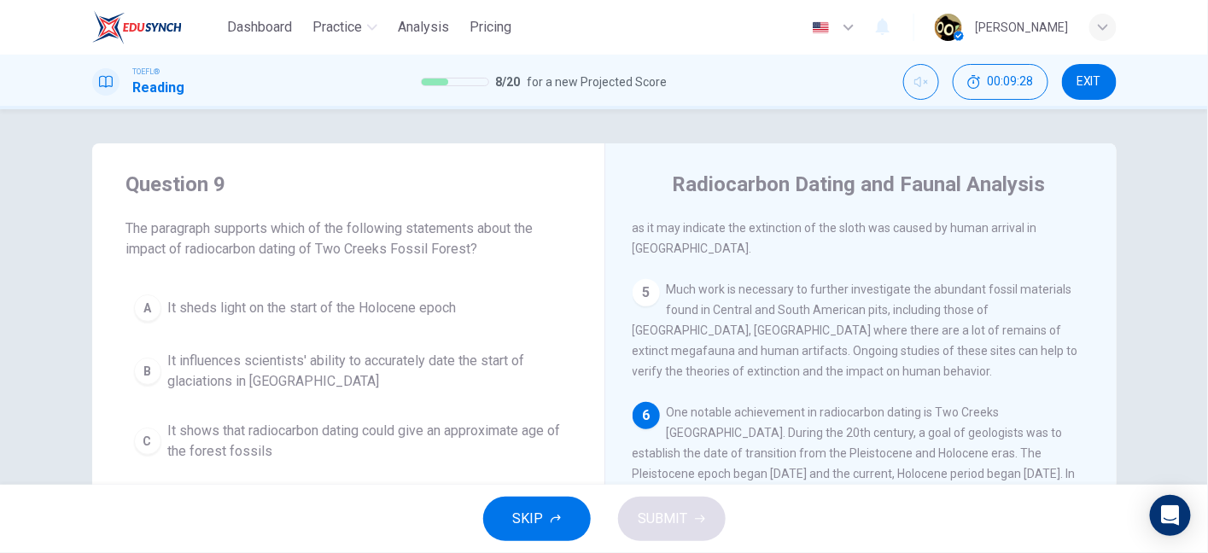
drag, startPoint x: 120, startPoint y: 224, endPoint x: 426, endPoint y: 254, distance: 307.2
click at [426, 254] on span "The paragraph supports which of the following statements about the impact of ra…" at bounding box center [348, 239] width 444 height 41
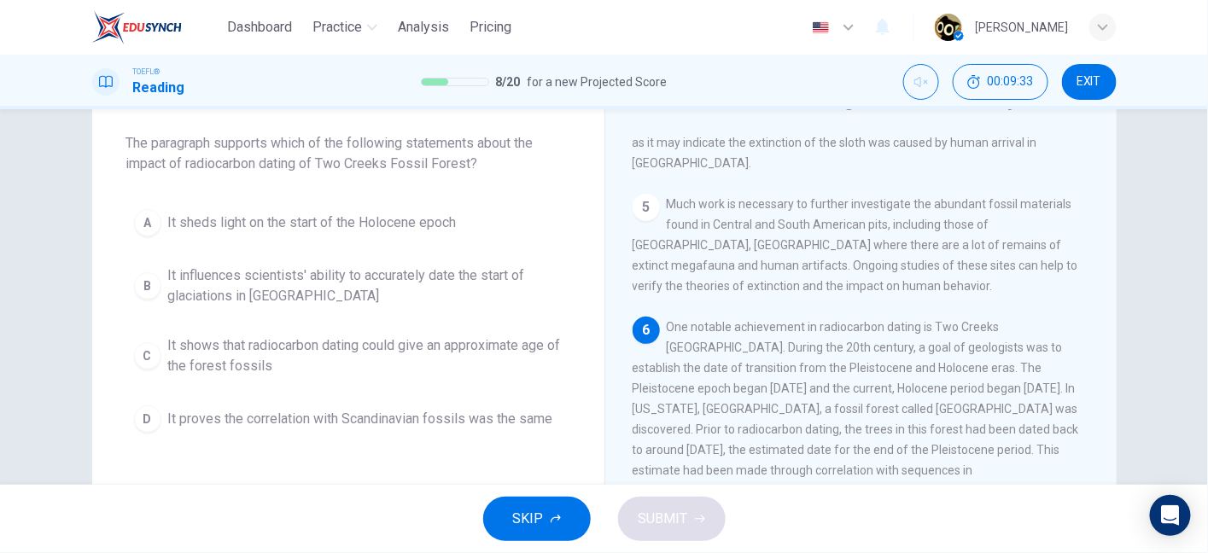
click at [1070, 74] on button "EXIT" at bounding box center [1089, 82] width 55 height 36
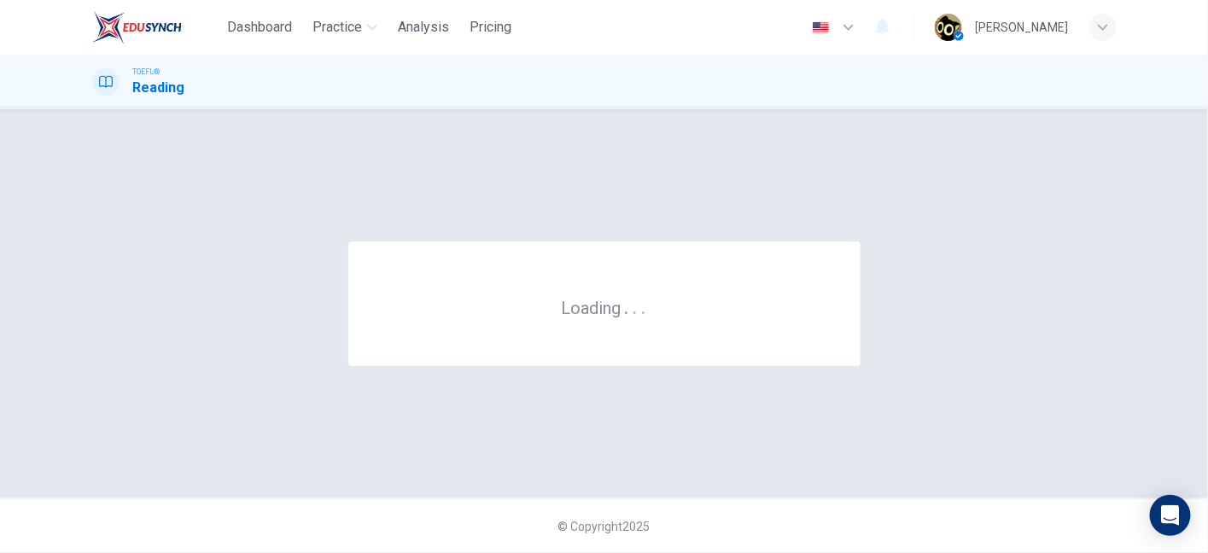
scroll to position [0, 0]
